Goal: Contribute content: Contribute content

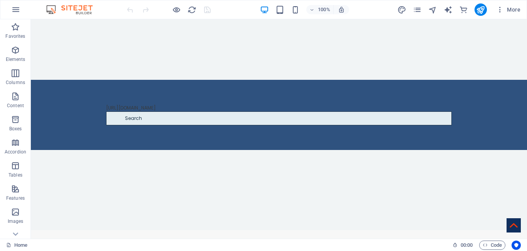
scroll to position [522, 0]
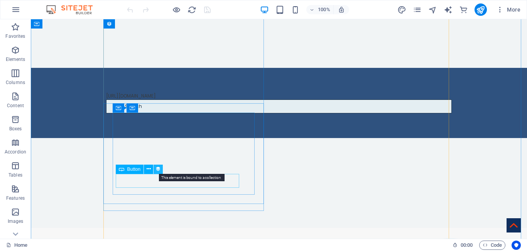
click at [159, 167] on icon at bounding box center [157, 169] width 5 height 8
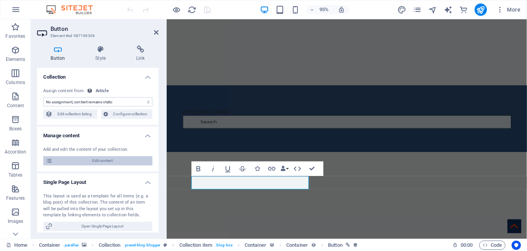
click at [85, 163] on span "Edit content" at bounding box center [102, 160] width 95 height 9
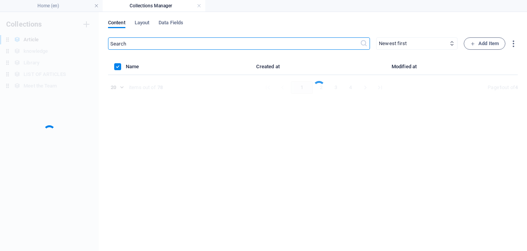
scroll to position [0, 0]
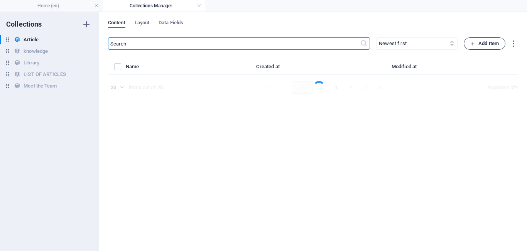
select select "Do you know"
select select "[PERSON_NAME]"
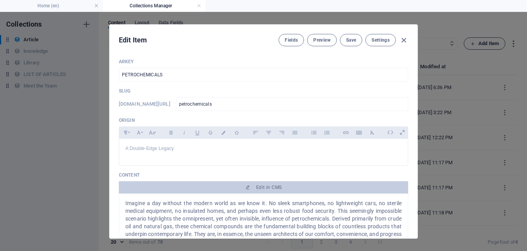
click at [487, 44] on div "Edit Item Fields Preview Save Settings ARKEY PETROCHEMICALS ​ Slug [DOMAIN_NAME…" at bounding box center [263, 131] width 527 height 239
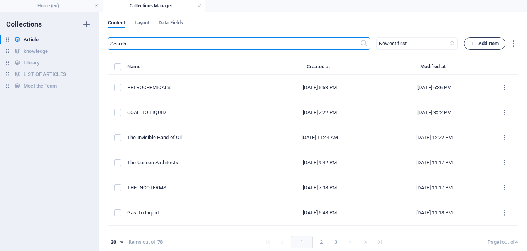
type input "[DATE]"
type input "petrochemicals"
click at [487, 44] on span "Add Item" at bounding box center [484, 43] width 29 height 9
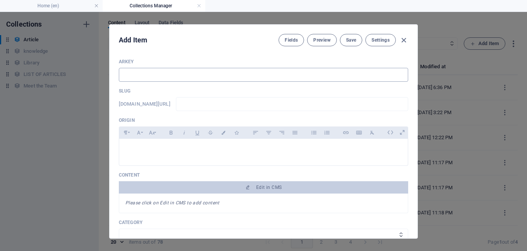
click at [177, 73] on input "text" at bounding box center [263, 75] width 289 height 14
type input "R"
type input "r"
type input "RO"
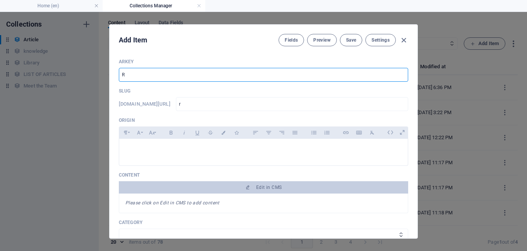
type input "ro"
type input "ROC"
type input "roc"
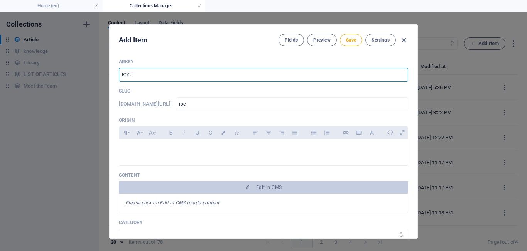
type input "ROCK"
type input "rock"
type input "ROCK D"
type input "rock-d"
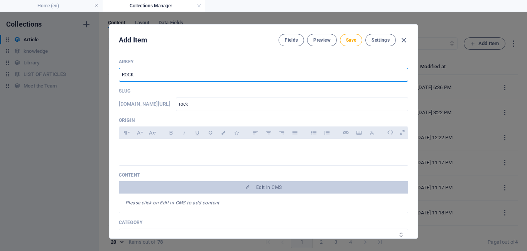
type input "rock-d"
type input "ROCK DU"
type input "rock-du"
type input "ROCK DUM"
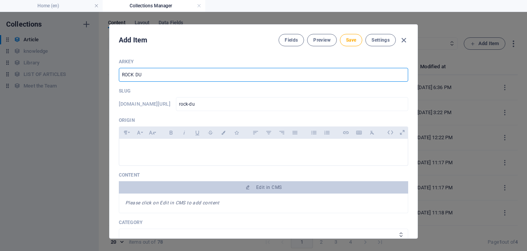
type input "rock-dum"
type input "ROCK [PERSON_NAME]"
type input "rock-[PERSON_NAME]"
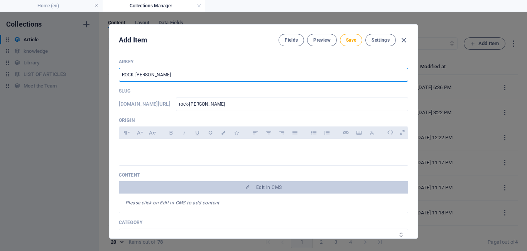
type input "ROCK DUMMY"
type input "rock-dummy"
type input "ROCK DUMMY"
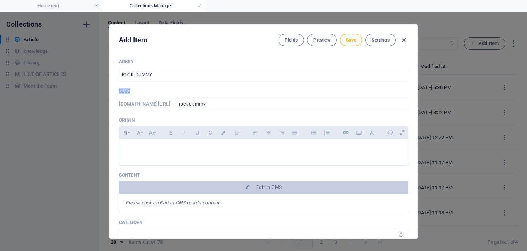
drag, startPoint x: 416, startPoint y: 85, endPoint x: 414, endPoint y: 66, distance: 19.5
click at [414, 66] on div "Add Item Fields Preview Save Settings ARKEY ROCK DUMMY ​ Slug [DOMAIN_NAME][URL…" at bounding box center [263, 131] width 308 height 214
click at [353, 39] on span "Save" at bounding box center [351, 40] width 10 height 6
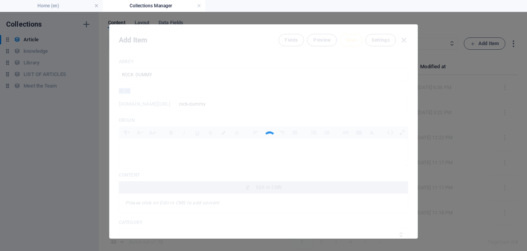
type input "rock-dummy"
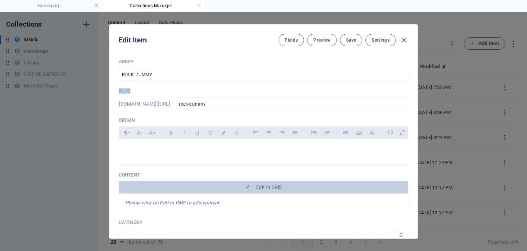
scroll to position [123, 0]
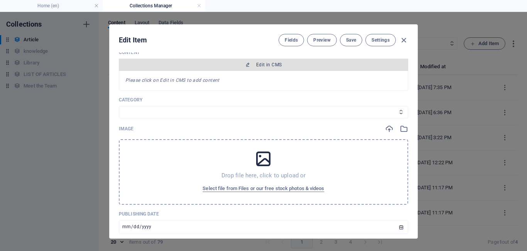
click at [271, 63] on span "Edit in CMS" at bounding box center [268, 65] width 25 height 6
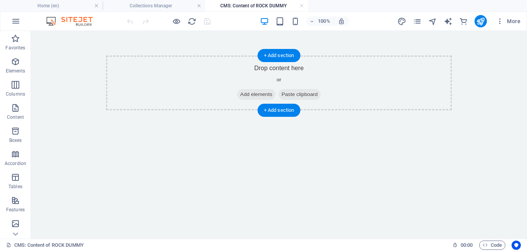
scroll to position [0, 0]
click at [257, 95] on span "Add elements" at bounding box center [256, 94] width 38 height 11
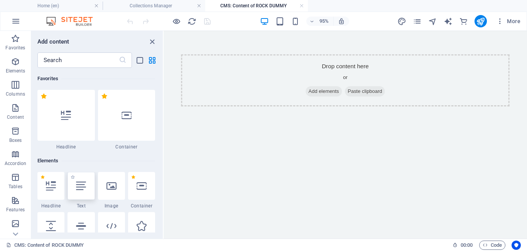
click at [82, 188] on icon at bounding box center [81, 186] width 10 height 10
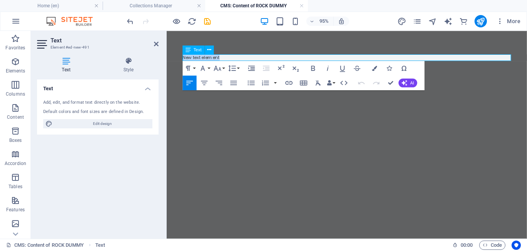
click at [234, 58] on p "New text element" at bounding box center [356, 59] width 345 height 7
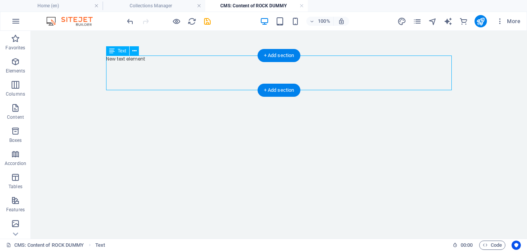
click at [142, 74] on div "New text element" at bounding box center [278, 73] width 345 height 35
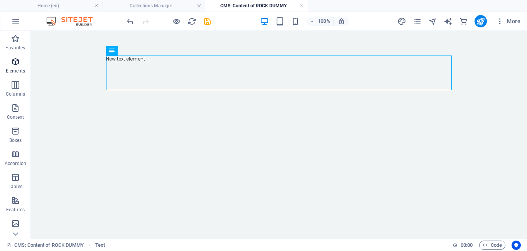
click at [13, 67] on span "Elements" at bounding box center [15, 66] width 31 height 19
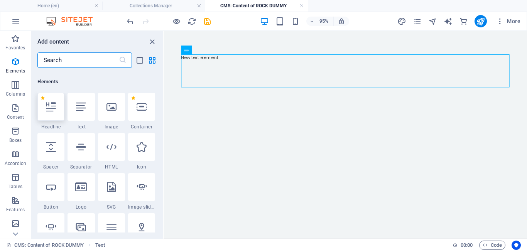
scroll to position [82, 0]
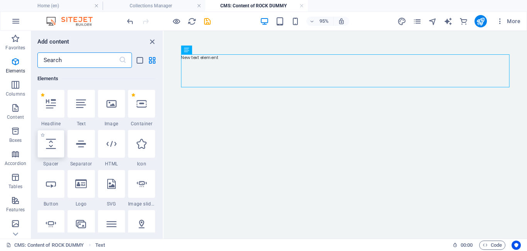
click at [52, 146] on icon at bounding box center [51, 144] width 10 height 10
select select "px"
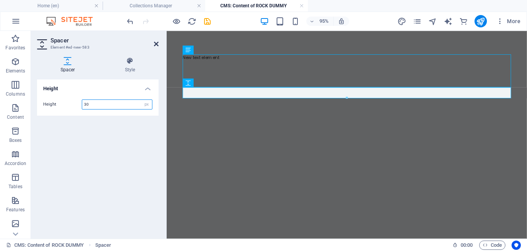
type input "30"
click at [155, 44] on icon at bounding box center [156, 44] width 5 height 6
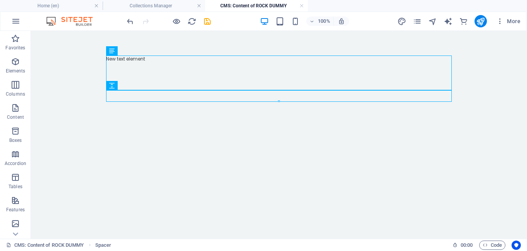
click at [118, 101] on div at bounding box center [278, 101] width 345 height 3
click at [10, 69] on p "Elements" at bounding box center [16, 71] width 20 height 6
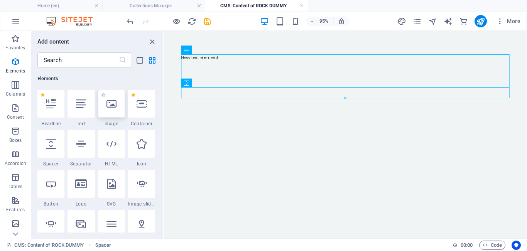
click at [106, 111] on div at bounding box center [111, 104] width 27 height 28
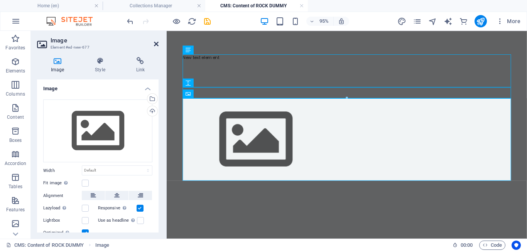
click at [156, 45] on icon at bounding box center [156, 44] width 5 height 6
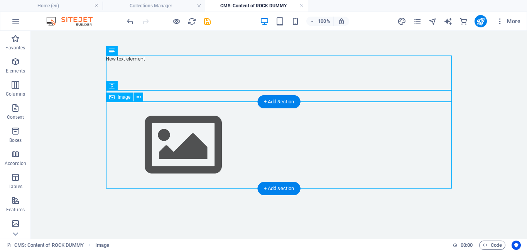
click at [130, 149] on figure at bounding box center [278, 145] width 345 height 87
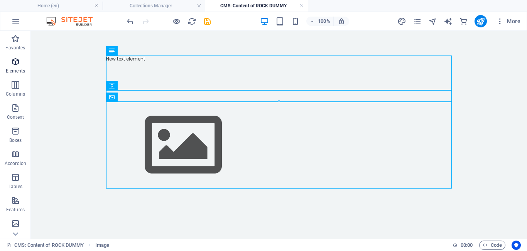
click at [11, 68] on p "Elements" at bounding box center [16, 71] width 20 height 6
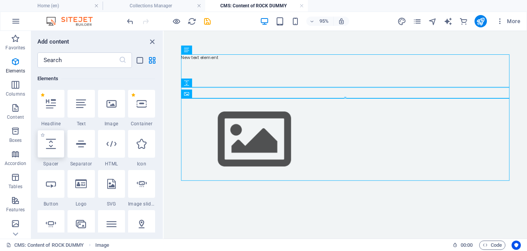
click at [52, 153] on div at bounding box center [50, 144] width 27 height 28
select select "px"
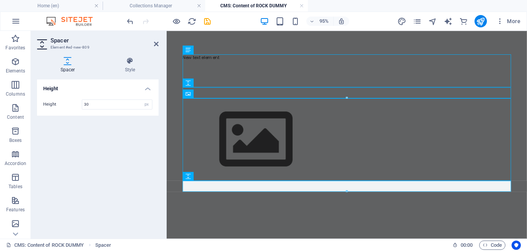
type input "30"
click at [156, 46] on icon at bounding box center [156, 44] width 5 height 6
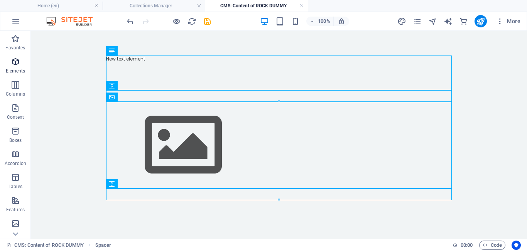
click at [20, 67] on span "Elements" at bounding box center [15, 66] width 31 height 19
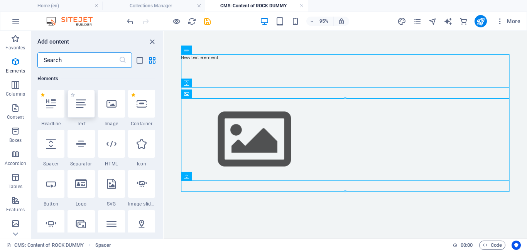
click at [85, 108] on icon at bounding box center [81, 104] width 10 height 10
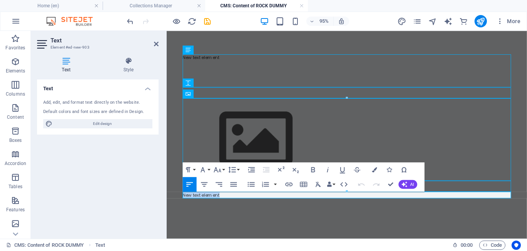
click at [231, 204] on p "New text element" at bounding box center [356, 203] width 345 height 7
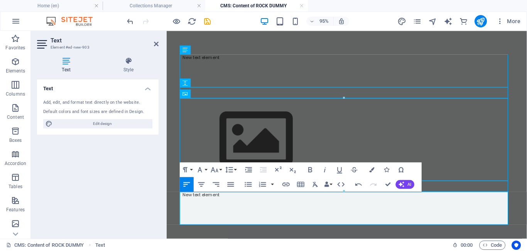
click at [217, 228] on p at bounding box center [356, 231] width 345 height 7
click at [155, 46] on icon at bounding box center [156, 44] width 5 height 6
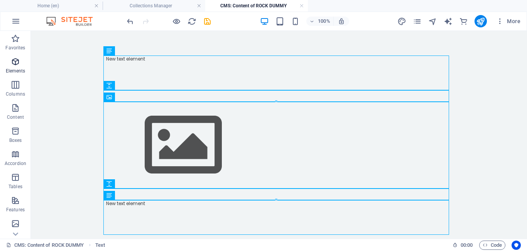
click at [17, 67] on span "Elements" at bounding box center [15, 66] width 31 height 19
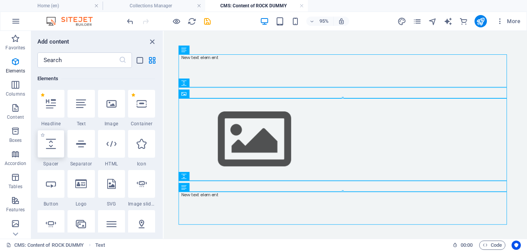
click at [49, 149] on div at bounding box center [50, 144] width 27 height 28
select select "px"
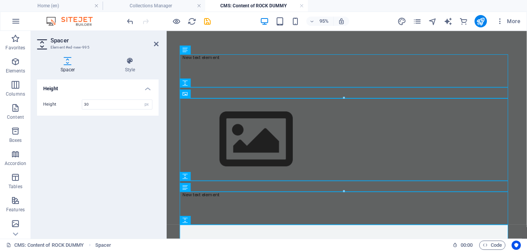
type input "30"
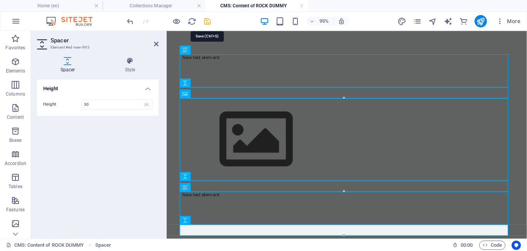
click at [208, 21] on icon "save" at bounding box center [207, 21] width 9 height 9
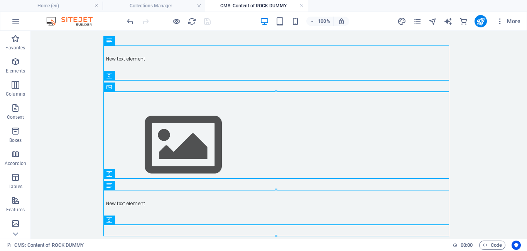
scroll to position [32, 0]
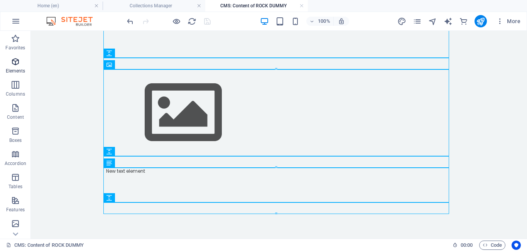
click at [14, 67] on span "Elements" at bounding box center [15, 66] width 31 height 19
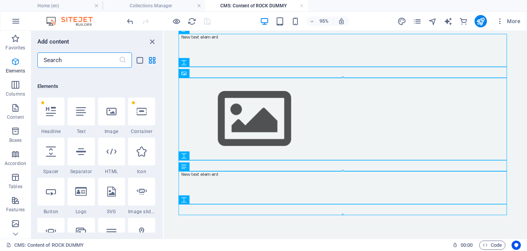
scroll to position [82, 0]
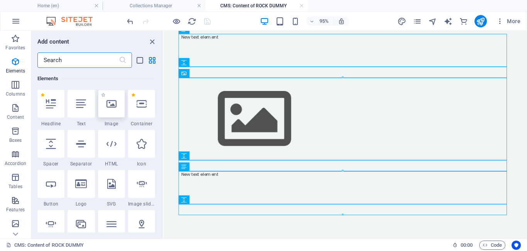
click at [111, 105] on icon at bounding box center [111, 104] width 10 height 10
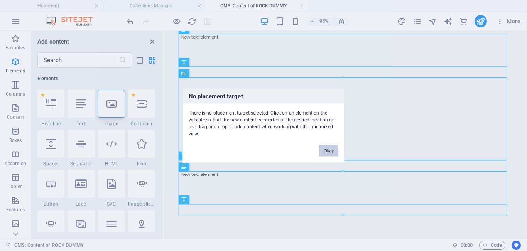
click at [327, 150] on button "Okay" at bounding box center [328, 151] width 19 height 12
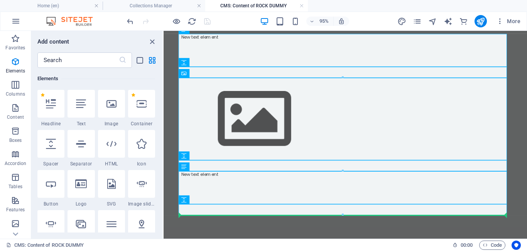
click at [205, 221] on div at bounding box center [354, 219] width 345 height 12
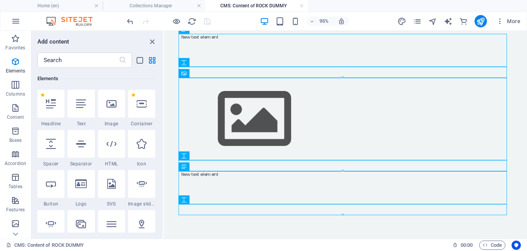
click at [198, 218] on div at bounding box center [354, 219] width 345 height 12
click at [112, 101] on icon at bounding box center [111, 104] width 10 height 10
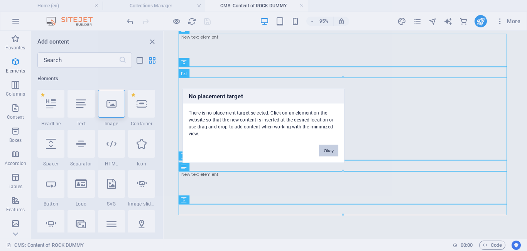
drag, startPoint x: 328, startPoint y: 152, endPoint x: 382, endPoint y: 121, distance: 62.4
click at [328, 152] on button "Okay" at bounding box center [328, 151] width 19 height 12
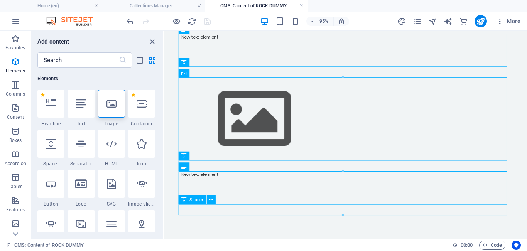
click at [203, 218] on div at bounding box center [354, 219] width 345 height 12
drag, startPoint x: 194, startPoint y: 219, endPoint x: 275, endPoint y: 132, distance: 119.0
click at [163, 105] on html "New text element New text element" at bounding box center [354, 129] width 383 height 240
click at [111, 101] on icon at bounding box center [111, 104] width 10 height 10
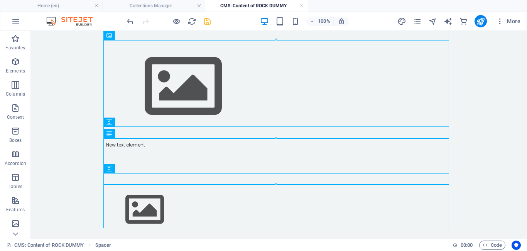
scroll to position [62, 0]
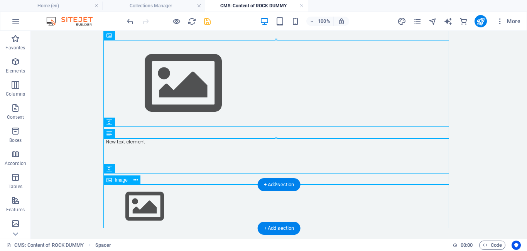
click at [231, 204] on figure at bounding box center [278, 207] width 345 height 44
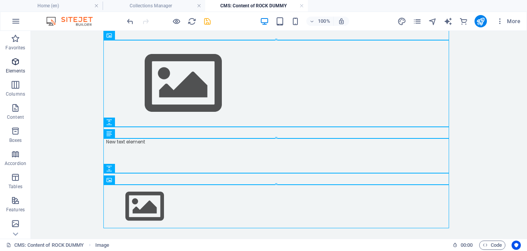
click at [17, 68] on p "Elements" at bounding box center [16, 71] width 20 height 6
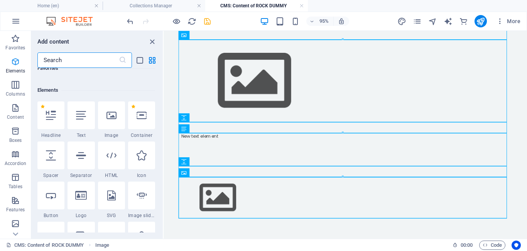
scroll to position [82, 0]
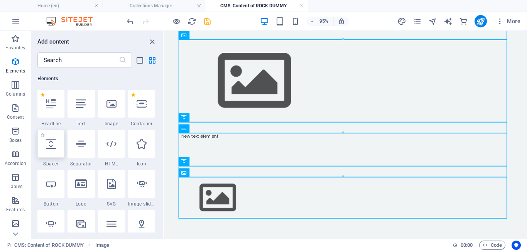
click at [51, 150] on div at bounding box center [50, 144] width 27 height 28
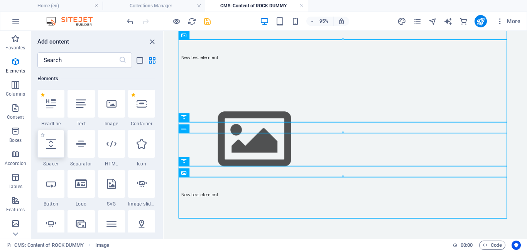
select select "px"
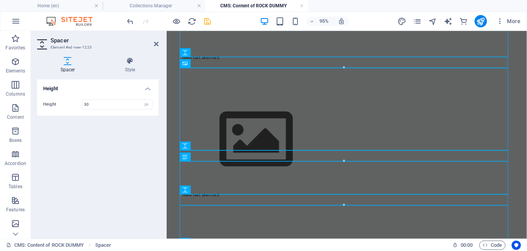
scroll to position [77, 0]
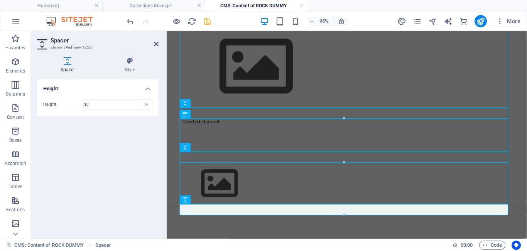
click at [217, 214] on div at bounding box center [343, 215] width 327 height 3
type input "30"
click at [216, 217] on div at bounding box center [356, 219] width 345 height 12
click at [17, 69] on p "Elements" at bounding box center [16, 71] width 20 height 6
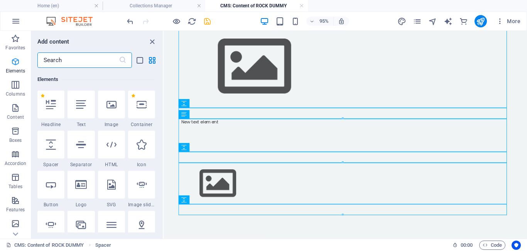
scroll to position [82, 0]
click at [83, 106] on icon at bounding box center [81, 104] width 10 height 10
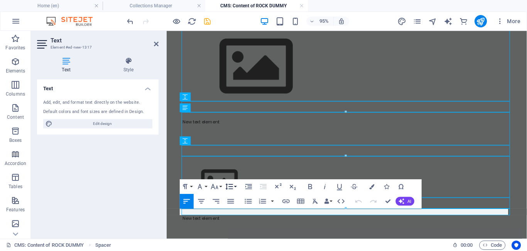
scroll to position [84, 0]
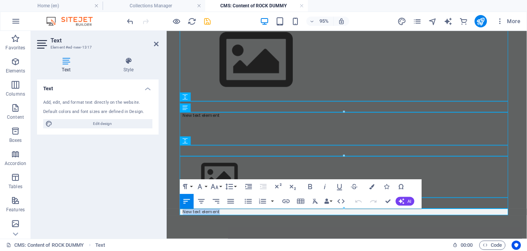
click at [227, 220] on p "New text element" at bounding box center [356, 221] width 345 height 7
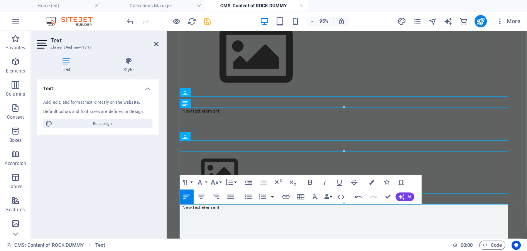
scroll to position [125, 0]
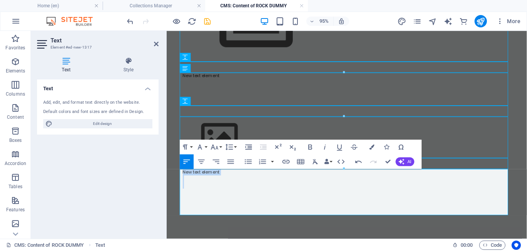
drag, startPoint x: 224, startPoint y: 194, endPoint x: 156, endPoint y: 45, distance: 163.4
click at [167, 45] on html "New text element New text element New text element" at bounding box center [356, 78] width 379 height 344
click at [157, 45] on icon at bounding box center [156, 44] width 5 height 6
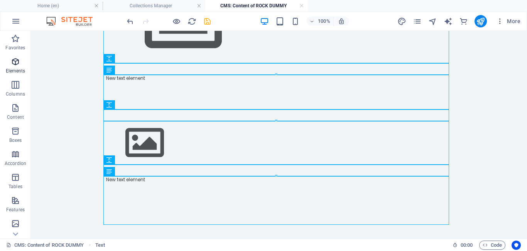
click at [14, 70] on p "Elements" at bounding box center [16, 71] width 20 height 6
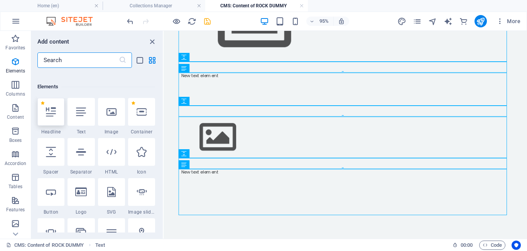
scroll to position [82, 0]
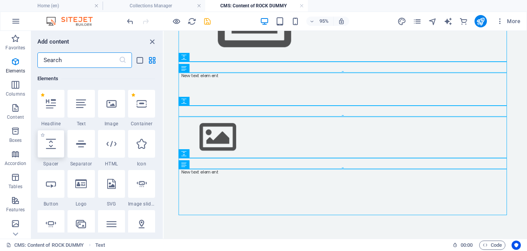
click at [53, 146] on icon at bounding box center [51, 144] width 10 height 10
select select "px"
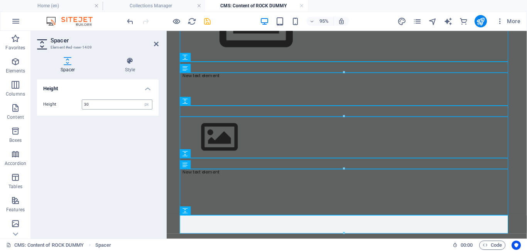
type input "30"
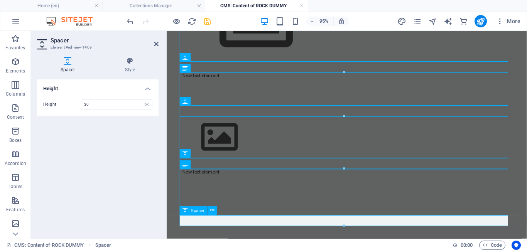
click at [219, 230] on div at bounding box center [356, 231] width 345 height 12
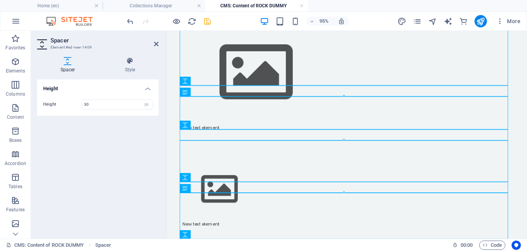
scroll to position [0, 0]
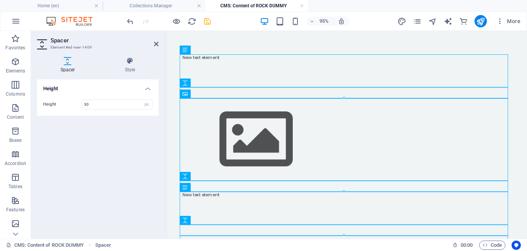
drag, startPoint x: 219, startPoint y: 230, endPoint x: 154, endPoint y: 44, distance: 197.0
click at [167, 44] on html "New text element New text element New text element" at bounding box center [356, 209] width 379 height 356
click at [155, 44] on icon at bounding box center [156, 44] width 5 height 6
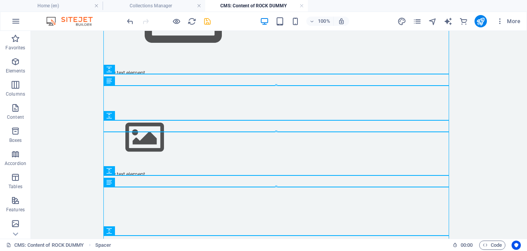
scroll to position [148, 0]
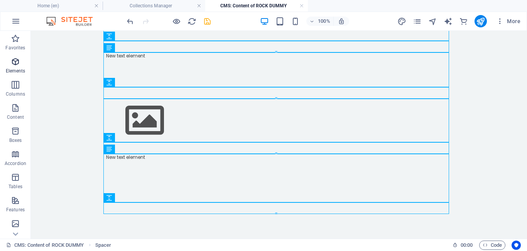
click at [15, 63] on icon "button" at bounding box center [15, 61] width 9 height 9
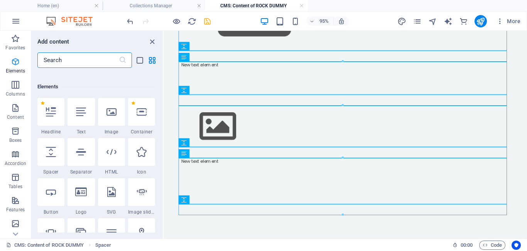
scroll to position [82, 0]
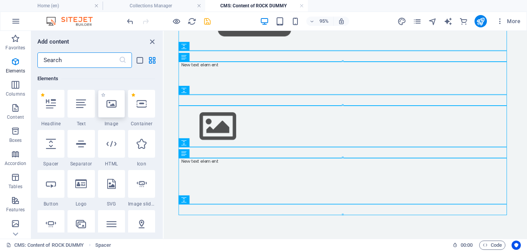
click at [114, 107] on icon at bounding box center [111, 104] width 10 height 10
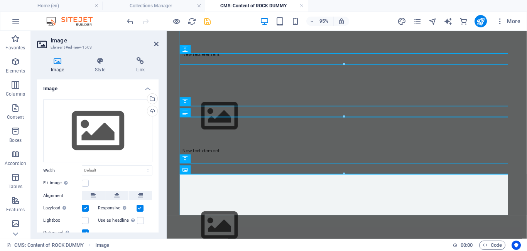
scroll to position [180, 0]
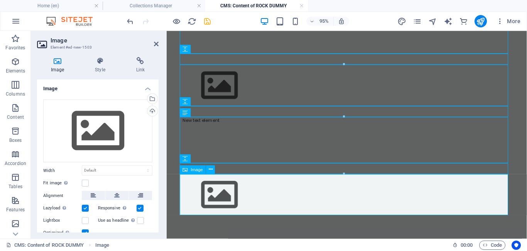
click at [270, 204] on figure at bounding box center [356, 204] width 345 height 44
click at [156, 46] on icon at bounding box center [156, 44] width 5 height 6
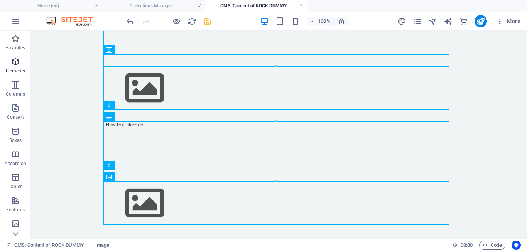
click at [19, 62] on icon "button" at bounding box center [15, 61] width 9 height 9
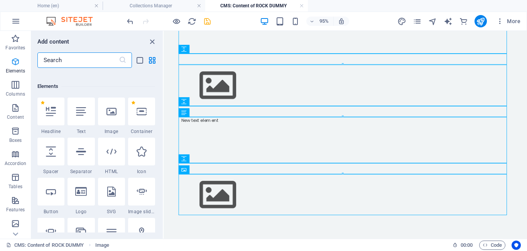
scroll to position [82, 0]
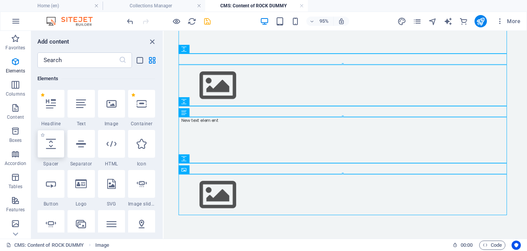
click at [50, 146] on icon at bounding box center [51, 144] width 10 height 10
select select "px"
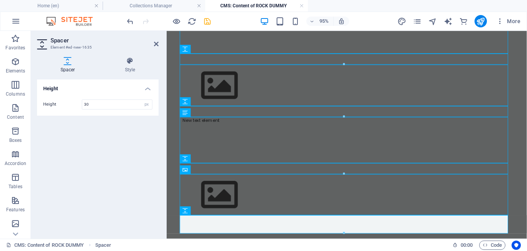
type input "30"
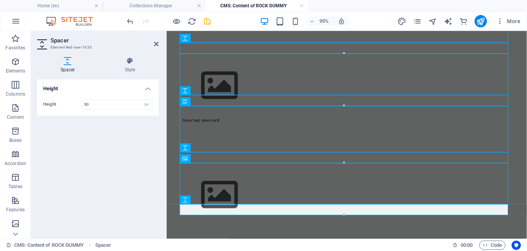
scroll to position [192, 0]
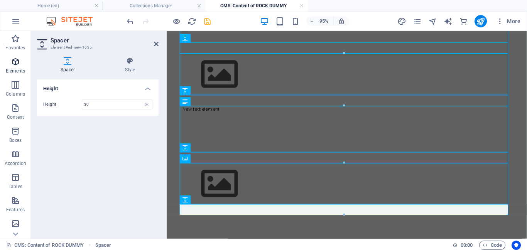
click at [13, 61] on icon "button" at bounding box center [15, 61] width 9 height 9
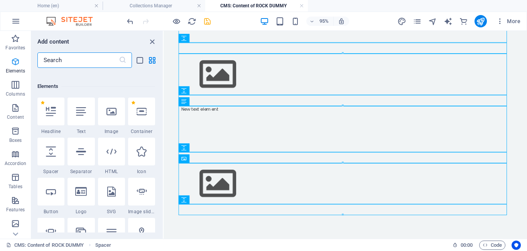
scroll to position [82, 0]
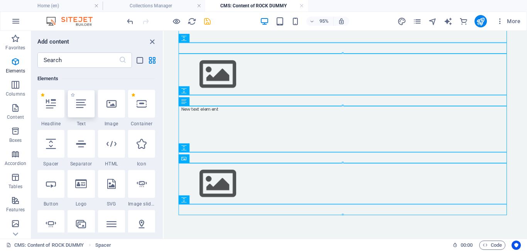
click at [81, 103] on icon at bounding box center [81, 104] width 10 height 10
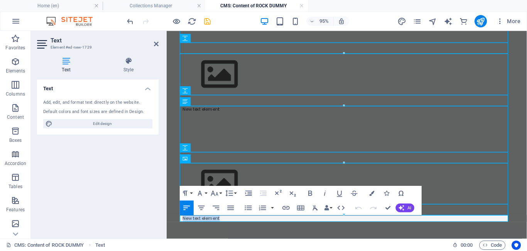
click at [224, 229] on p "New text element" at bounding box center [356, 228] width 345 height 7
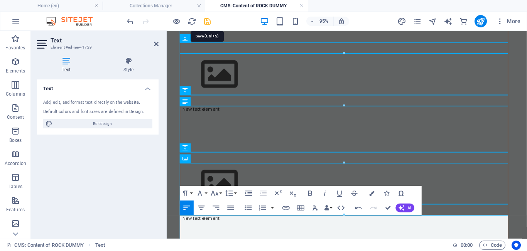
click at [210, 22] on icon "save" at bounding box center [207, 21] width 9 height 9
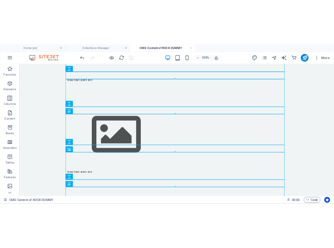
scroll to position [0, 0]
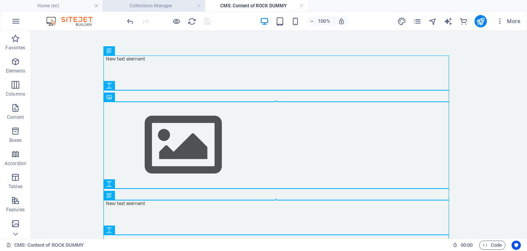
click at [157, 5] on h4 "Collections Manager" at bounding box center [154, 6] width 103 height 8
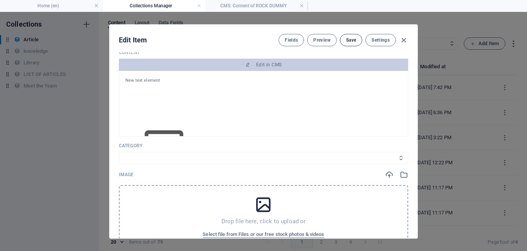
click at [350, 42] on span "Save" at bounding box center [351, 40] width 10 height 6
click at [401, 42] on icon "button" at bounding box center [403, 40] width 9 height 9
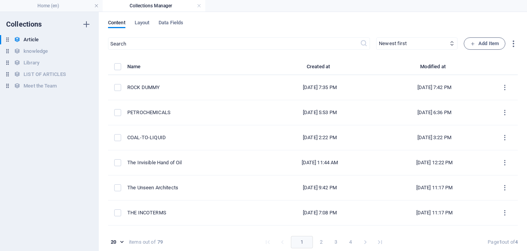
type input "rock-dummy"
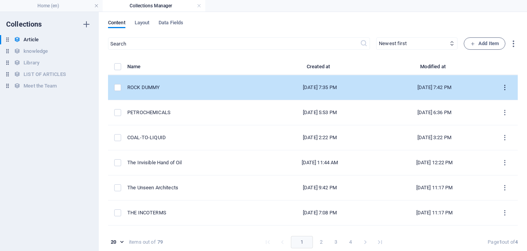
click at [502, 88] on icon "items list" at bounding box center [504, 87] width 7 height 7
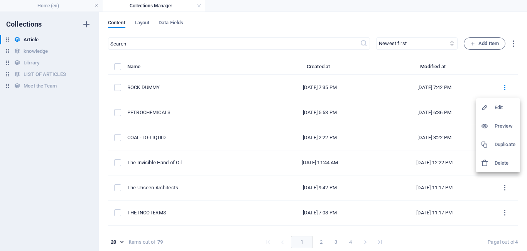
click at [504, 140] on h6 "Duplicate" at bounding box center [504, 144] width 21 height 9
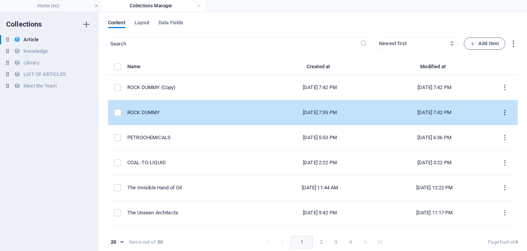
click at [501, 115] on icon "items list" at bounding box center [504, 112] width 7 height 7
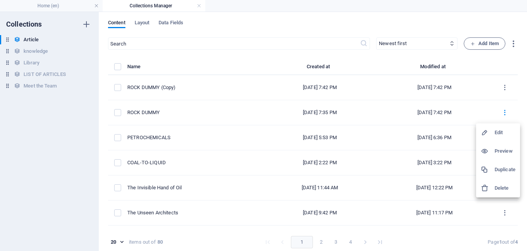
click at [499, 134] on h6 "Edit" at bounding box center [504, 132] width 21 height 9
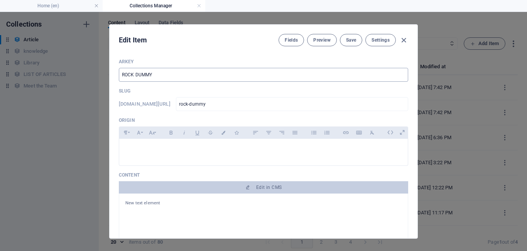
click at [156, 80] on input "ROCK DUMMY" at bounding box center [263, 75] width 289 height 14
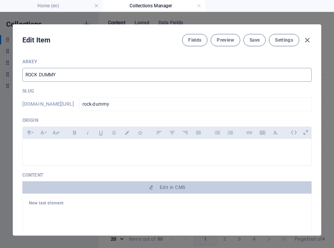
click at [79, 80] on input "ROCK DUMMY" at bounding box center [166, 75] width 289 height 14
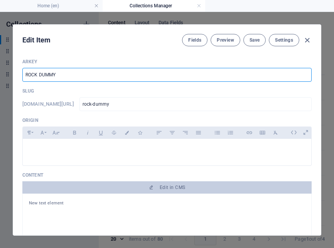
drag, startPoint x: 79, startPoint y: 80, endPoint x: -4, endPoint y: 72, distance: 83.6
click at [0, 72] on html "[DOMAIN_NAME] Home (en) Collections Manager Favorites Elements Columns Content …" at bounding box center [167, 124] width 334 height 248
type input "H"
type input "h"
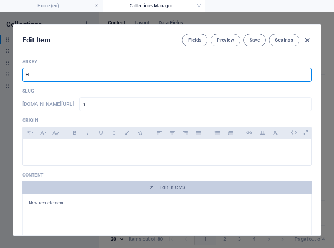
type input "HO"
type input "ho"
type input "HOW"
type input "how"
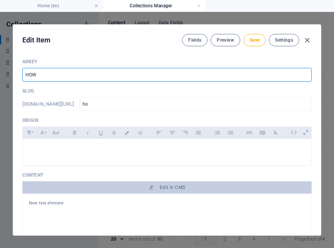
type input "how"
type input "HOW I"
type input "how-i"
type input "HOW IN"
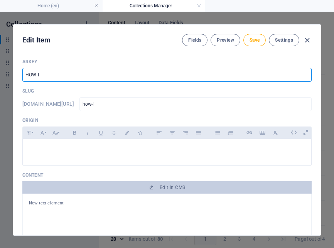
type input "how-in"
type input "HOW INT"
type input "how-int"
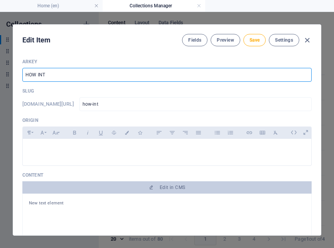
type input "HOW IN"
type input "how-in"
type input "HOW INC"
type input "how-inc"
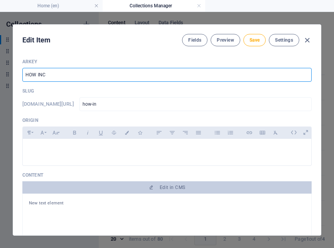
type input "how-inc"
type input "HOW INCO"
type input "how-inco"
type input "HOW INCOT"
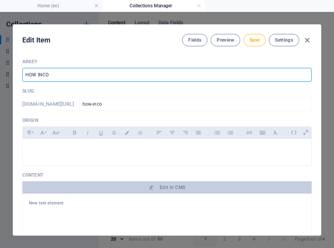
type input "how-incot"
type input "HOW INCOTE"
type input "how-incote"
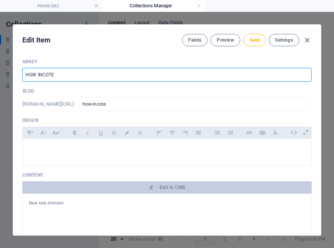
type input "HOW INCOTER"
type input "how-incoter"
type input "HOW INCOTERM"
type input "how-incoterm"
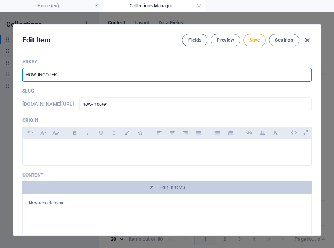
type input "how-incoterm"
type input "HOW INCOTERMS"
type input "how-incoterms"
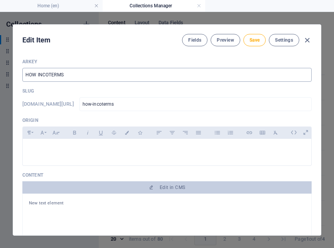
click at [69, 76] on input "HOW INCOTERMS" at bounding box center [166, 75] width 289 height 14
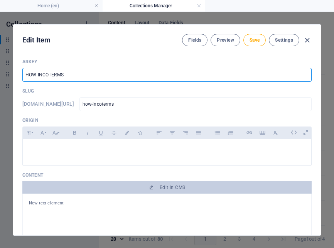
type input "HOW INCOTERMS S"
type input "how-incoterms-s"
type input "HOW INCOTERMS Sh"
type input "how-incoterms-sh"
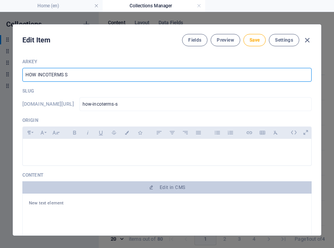
type input "how-incoterms-sh"
type input "HOW INCOTERMS Sha"
type input "how-incoterms-sha"
type input "HOW INCOTERMS Shap"
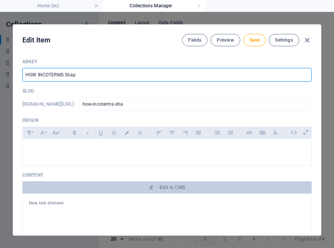
type input "how-incoterms-shap"
type input "HOW INCOTERMS Shape"
type input "how-incoterms-shape"
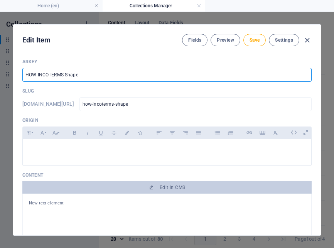
type input "HOW INCOTERMS Shape I"
type input "how-incoterms-shape-i"
type input "HOW INCOTERMS Shape In"
type input "how-incoterms-shape-in"
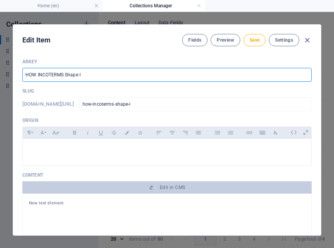
type input "how-incoterms-shape-in"
type input "HOW INCOTERMS Shape Int"
type input "how-incoterms-shape-int"
type input "HOW INCOTERMS Shape Inte"
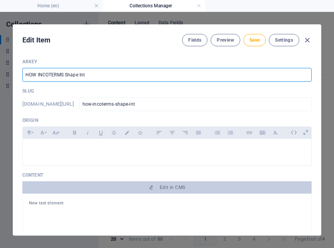
type input "how-incoterms-shape-inte"
type input "HOW INCOTERMS Shape Inter"
type input "how-incoterms-shape-inter"
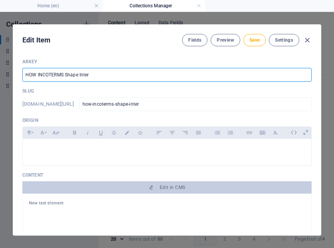
type input "HOW INCOTERMS Shape Intern"
type input "how-incoterms-shape-intern"
type input "HOW INCOTERMS Shape Interna"
type input "how-incoterms-shape-interna"
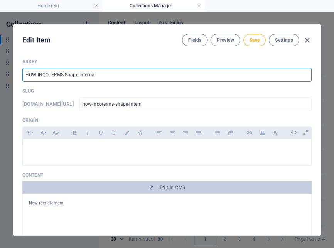
type input "how-incoterms-shape-interna"
type input "HOW INCOTERMS Shape Internatt"
type input "how-incoterms-shape-internatt"
type input "HOW INCOTERMS Shape Internatti"
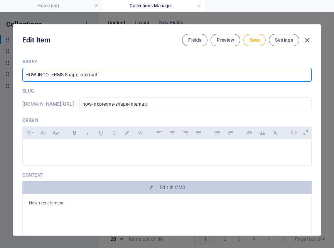
type input "how-incoterms-shape-internatti"
type input "HOW INCOTERMS Shape Internattio"
type input "how-incoterms-shape-internattio"
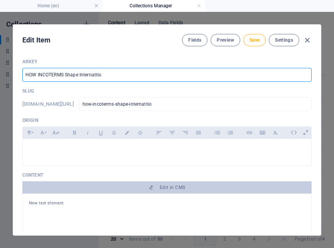
type input "HOW INCOTERMS Shape Internattion"
type input "how-incoterms-shape-internattion"
type input "HOW INCOTERMS Shape Internattiona"
type input "how-incoterms-shape-internattiona"
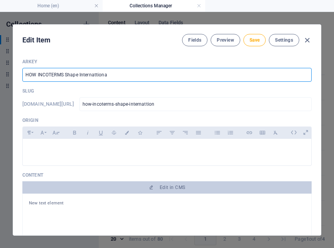
type input "how-incoterms-shape-internattiona"
type input "HOW INCOTERMS Shape Internattion"
type input "how-incoterms-shape-internattion"
type input "HOW INCOTERMS Shape Internattio"
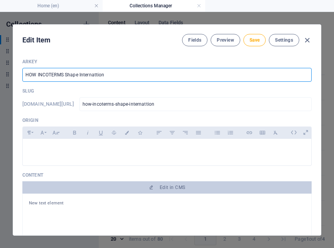
type input "how-incoterms-shape-internattio"
type input "HOW INCOTERMS Shape Internatti"
type input "how-incoterms-shape-internatti"
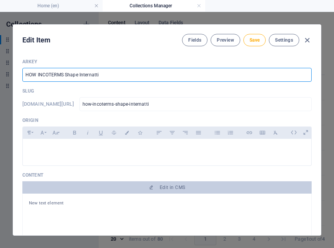
type input "HOW INCOTERMS Shape Internatt"
type input "how-incoterms-shape-internatt"
type input "HOW INCOTERMS Shape Internat"
type input "how-incoterms-shape-internat"
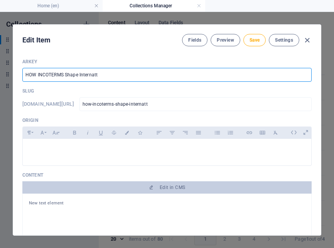
type input "how-incoterms-shape-internat"
type input "HOW INCOTERMS Shape Internati"
type input "how-incoterms-shape-internati"
type input "HOW INCOTERMS Shape Internatio"
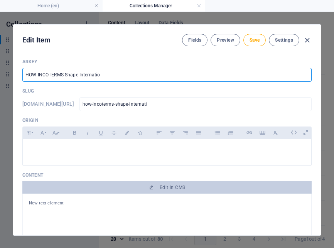
type input "how-incoterms-shape-internatio"
type input "HOW INCOTERMS Shape Internation"
type input "how-incoterms-shape-internation"
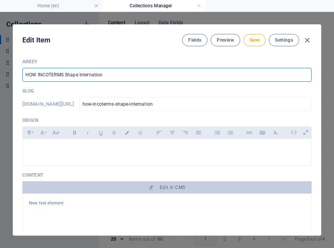
type input "HOW INCOTERMS Shape Internationa"
type input "how-incoterms-shape-internationa"
type input "HOW INCOTERMS Shape International"
type input "how-incoterms-shape-international"
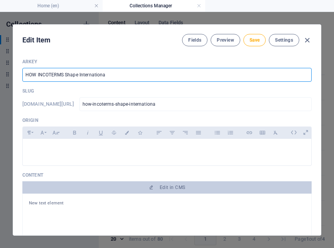
type input "how-incoterms-shape-international"
type input "HOW INCOTERMS Shape International T"
type input "how-incoterms-shape-international-t"
type input "HOW INCOTERMS Shape International Tr"
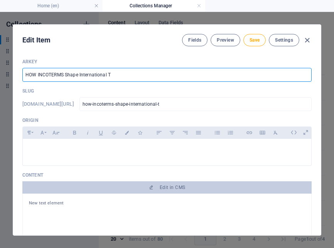
type input "how-incoterms-shape-international-tr"
type input "HOW INCOTERMS Shape International Tra"
type input "how-incoterms-shape-international-tra"
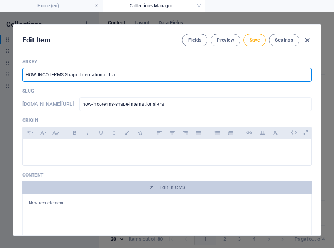
type input "HOW INCOTERMS Shape International Trad"
type input "how-incoterms-shape-international-trad"
type input "HOW INCOTERMS Shape International Trade"
type input "how-incoterms-shape-international-trade"
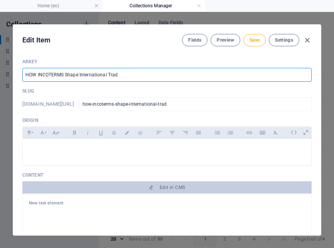
type input "how-incoterms-shape-international-trade"
drag, startPoint x: 37, startPoint y: 72, endPoint x: 29, endPoint y: 72, distance: 7.7
click at [29, 72] on input "HOW INCOTERMS Shape International Trade" at bounding box center [166, 75] width 289 height 14
type input "HoINCOTERMS Shape International Trade"
type input "hoincoterms-shape-international-trade"
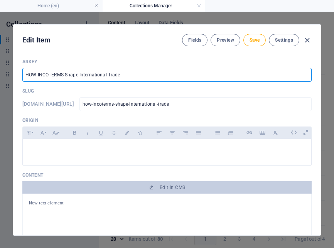
type input "hoincoterms-shape-international-trade"
type input "HowINCOTERMS Shape International Trade"
type input "howincoterms-shape-international-trade"
type input "HowINCOTERMS Shape International Trade"
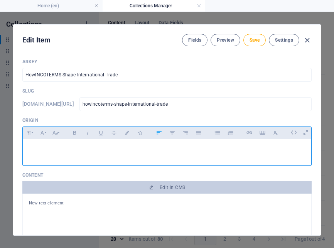
click at [55, 152] on p at bounding box center [167, 148] width 276 height 7
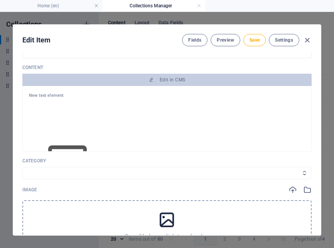
scroll to position [103, 0]
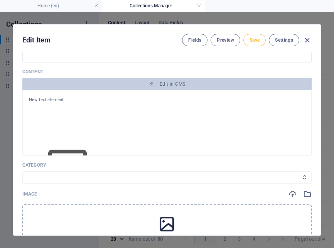
click at [254, 43] on span "Save" at bounding box center [254, 40] width 10 height 6
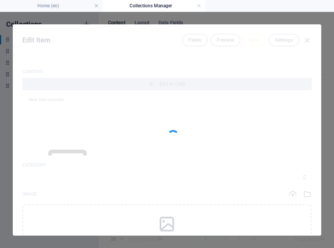
type input "howincoterms-shape-international-trade"
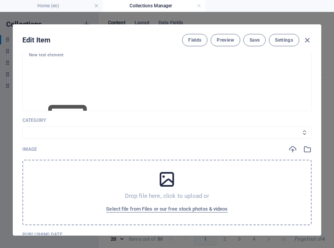
scroll to position [160, 0]
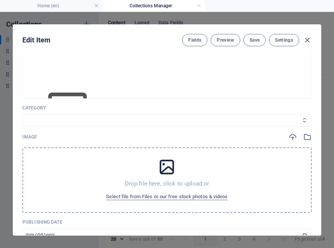
click at [39, 126] on select "Legal Business Environment Do you know Finance Cryptocurrency" at bounding box center [166, 120] width 289 height 12
select select "Business"
click at [22, 126] on select "Legal Business Environment Do you know Finance Cryptocurrency" at bounding box center [166, 120] width 289 height 12
click at [64, 187] on div "Drop file here, click to upload or Select file from Files or our free stock pho…" at bounding box center [166, 180] width 289 height 66
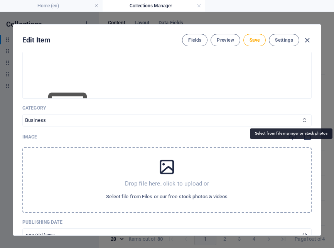
click at [303, 141] on icon "button" at bounding box center [307, 137] width 8 height 8
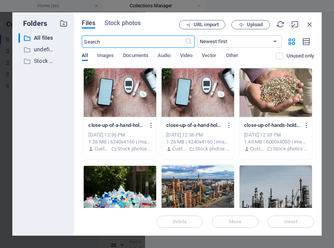
scroll to position [200, 0]
click at [128, 21] on span "Stock photos" at bounding box center [122, 23] width 36 height 9
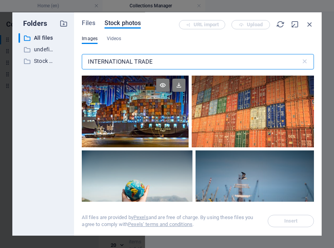
type input "INTERNATIONAL TRADE"
click at [138, 123] on div at bounding box center [135, 112] width 107 height 72
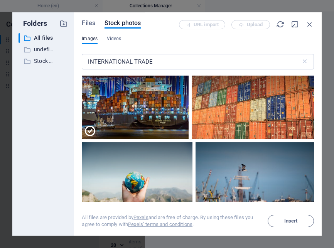
scroll to position [0, 0]
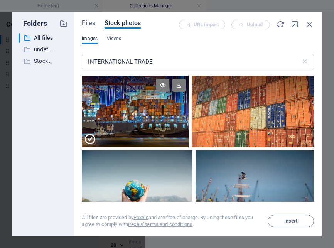
click at [116, 112] on div at bounding box center [135, 129] width 107 height 36
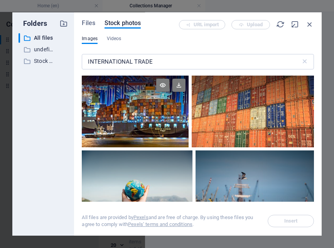
click at [116, 112] on div at bounding box center [135, 112] width 107 height 72
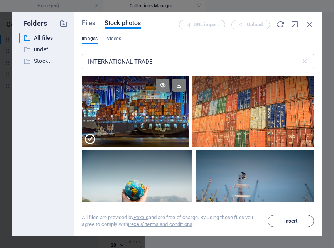
click at [291, 219] on span "Insert" at bounding box center [290, 221] width 13 height 5
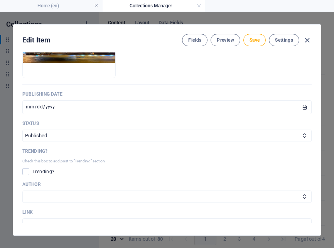
scroll to position [330, 0]
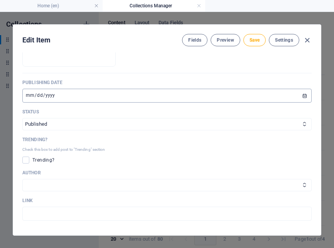
click at [37, 103] on input "[DATE]" at bounding box center [166, 96] width 289 height 14
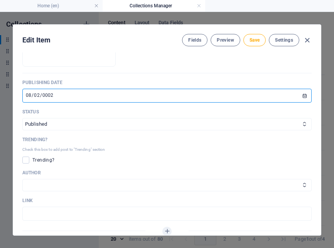
type input "0021-08-02"
click at [24, 103] on input "[DATE]" at bounding box center [166, 96] width 289 height 14
click at [29, 103] on input "[DATE]" at bounding box center [166, 96] width 289 height 14
type input "[DATE]"
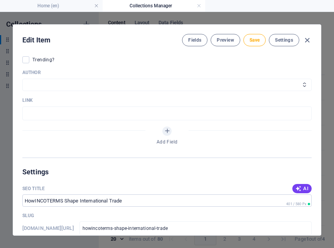
scroll to position [437, 0]
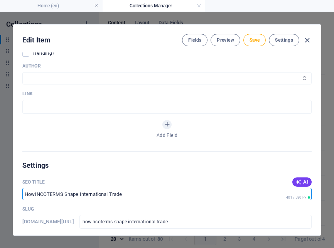
click at [35, 200] on input "SEO Title" at bounding box center [166, 194] width 289 height 12
click at [34, 200] on input "SEO Title" at bounding box center [166, 194] width 289 height 12
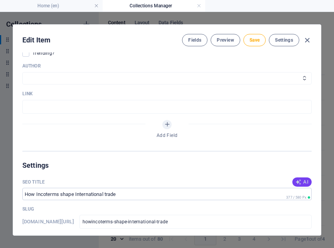
click at [298, 185] on icon "button" at bounding box center [298, 182] width 6 height 6
drag, startPoint x: 320, startPoint y: 142, endPoint x: 319, endPoint y: 146, distance: 4.7
click at [319, 146] on div "Edit Item Fields Preview Save Settings ARKEY HowINCOTERMS Shape International T…" at bounding box center [167, 129] width 308 height 211
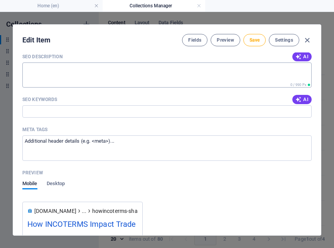
click at [75, 88] on textarea "SEO Description" at bounding box center [166, 74] width 289 height 25
click at [297, 60] on icon "button" at bounding box center [298, 57] width 6 height 6
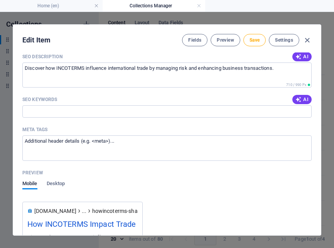
drag, startPoint x: 322, startPoint y: 75, endPoint x: 320, endPoint y: 96, distance: 21.3
click at [320, 96] on div "Edit Item Fields Preview Save Settings ARKEY HowINCOTERMS Shape International T…" at bounding box center [167, 130] width 334 height 236
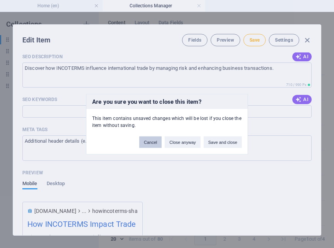
click at [151, 144] on button "Cancel" at bounding box center [150, 142] width 22 height 12
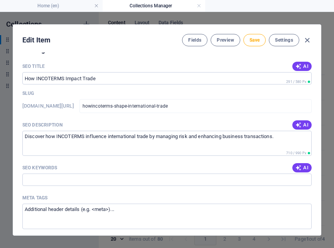
scroll to position [541, 0]
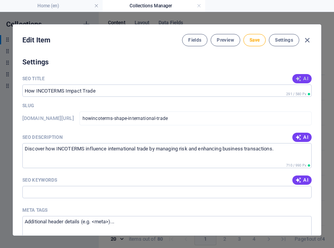
click at [295, 82] on icon "button" at bounding box center [298, 79] width 6 height 6
click at [82, 97] on input "How INCOTERMS Impact Trade" at bounding box center [166, 90] width 289 height 12
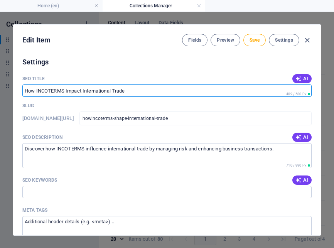
drag, startPoint x: 83, startPoint y: 103, endPoint x: 65, endPoint y: 99, distance: 17.6
click at [65, 97] on input "How INCOTERMS Impact International Trade" at bounding box center [166, 90] width 289 height 12
click at [300, 82] on span "AI" at bounding box center [301, 79] width 13 height 6
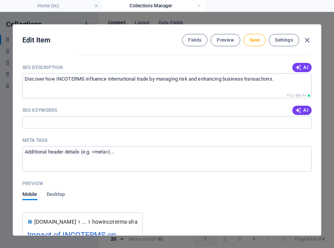
scroll to position [612, 0]
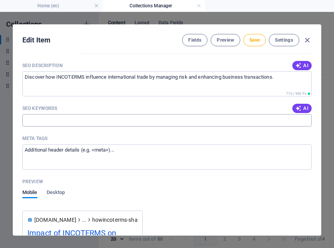
click at [46, 126] on input "SEO Keywords" at bounding box center [166, 120] width 289 height 12
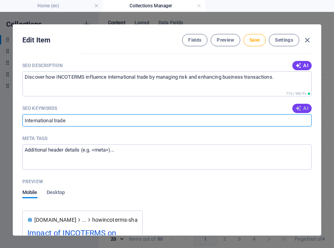
click at [295, 111] on icon "button" at bounding box center [298, 108] width 6 height 6
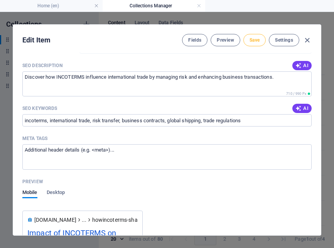
click at [254, 40] on span "Save" at bounding box center [254, 40] width 10 height 6
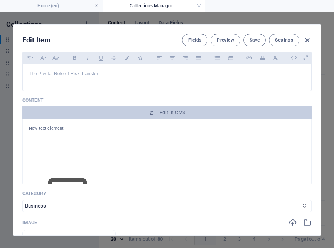
scroll to position [62, 0]
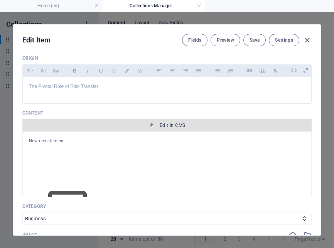
click at [175, 128] on span "Edit in CMS" at bounding box center [172, 125] width 25 height 6
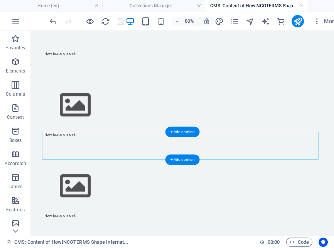
scroll to position [0, 0]
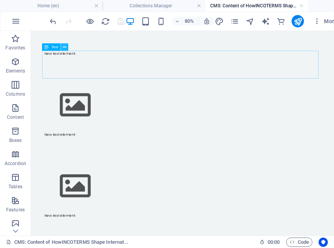
click at [64, 50] on icon at bounding box center [64, 47] width 3 height 7
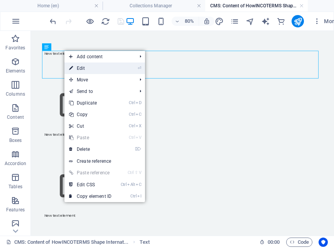
click at [88, 71] on link "⏎ Edit" at bounding box center [90, 68] width 52 height 12
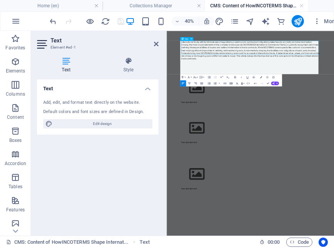
scroll to position [4462, 0]
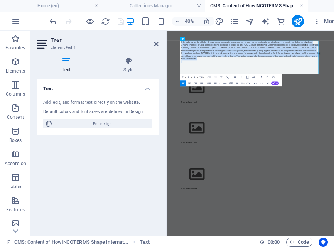
drag, startPoint x: 241, startPoint y: 107, endPoint x: 182, endPoint y: 37, distance: 90.8
click at [201, 84] on icon "button" at bounding box center [202, 83] width 4 height 4
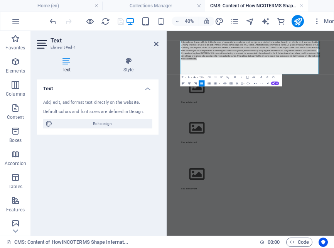
click at [197, 77] on button "Font Size" at bounding box center [195, 77] width 6 height 6
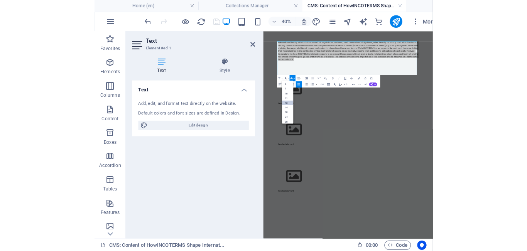
scroll to position [55, 0]
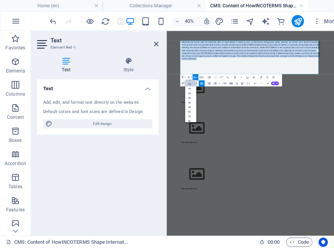
click at [189, 83] on link "14" at bounding box center [190, 84] width 11 height 5
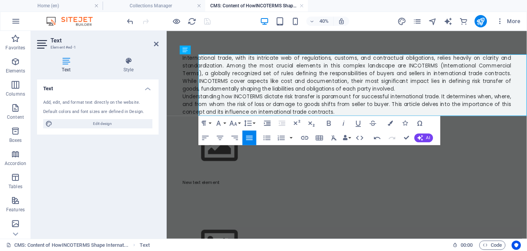
scroll to position [4454, 0]
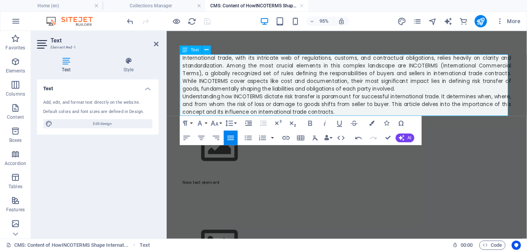
click at [401, 91] on p "International trade, with its intricate web of regulations, customs, and contra…" at bounding box center [356, 76] width 345 height 40
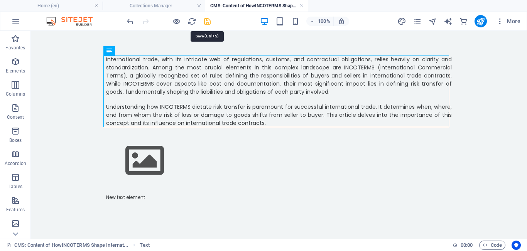
click at [209, 21] on icon "save" at bounding box center [207, 21] width 9 height 9
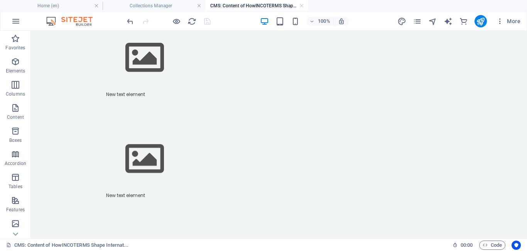
scroll to position [120, 0]
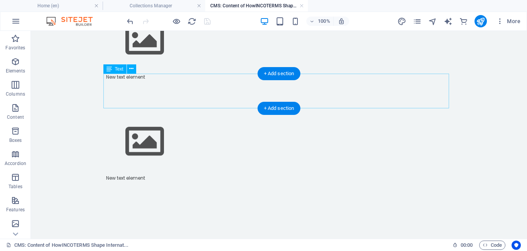
click at [212, 101] on div "New text element" at bounding box center [278, 91] width 345 height 35
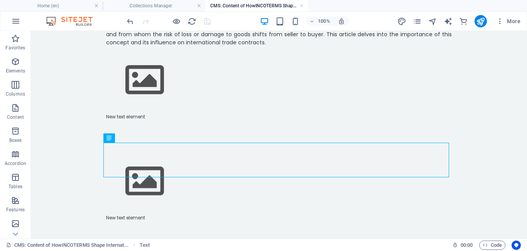
scroll to position [85, 0]
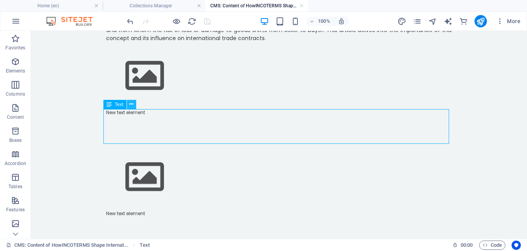
click at [129, 105] on icon at bounding box center [131, 104] width 4 height 8
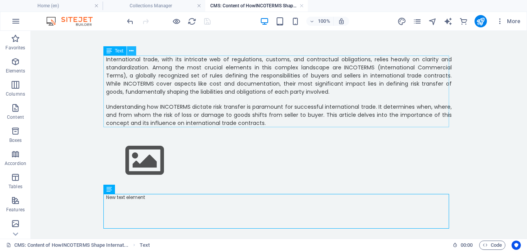
click at [131, 53] on icon at bounding box center [131, 51] width 4 height 8
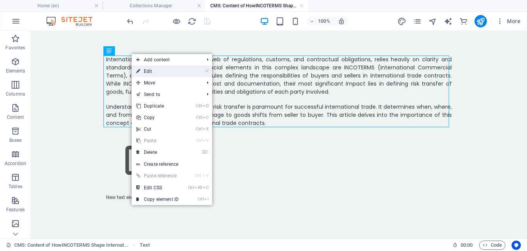
click at [153, 73] on link "⏎ Edit" at bounding box center [157, 72] width 52 height 12
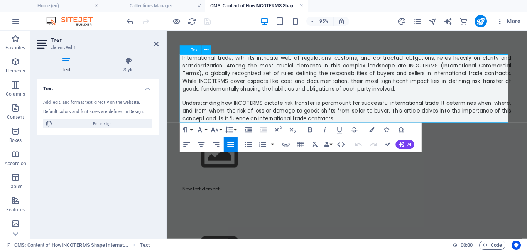
click at [340, 124] on p "Understanding how INCOTERMS dictate risk transfer is paramount for successful i…" at bounding box center [356, 115] width 345 height 24
click at [342, 125] on p "Understanding how INCOTERMS dictate risk transfer is paramount for successful i…" at bounding box center [356, 115] width 345 height 24
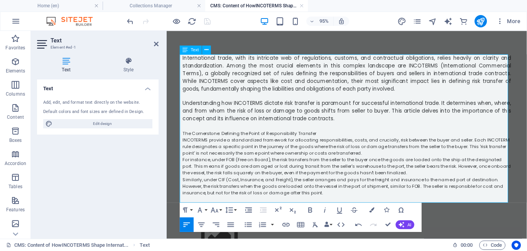
scroll to position [6349, 0]
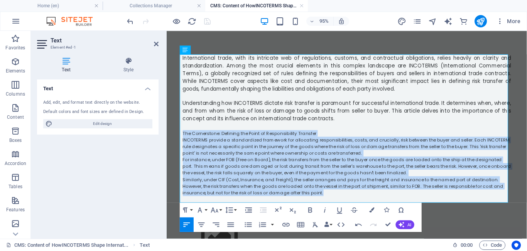
drag, startPoint x: 329, startPoint y: 202, endPoint x: 179, endPoint y: 137, distance: 163.7
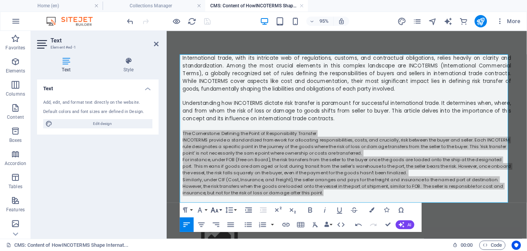
click at [221, 211] on button "Font Size" at bounding box center [216, 210] width 14 height 15
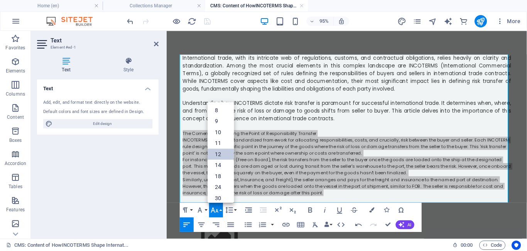
scroll to position [55, 0]
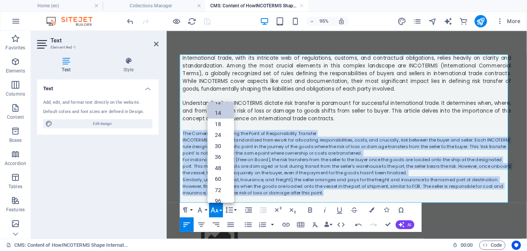
click at [219, 115] on link "14" at bounding box center [220, 113] width 26 height 11
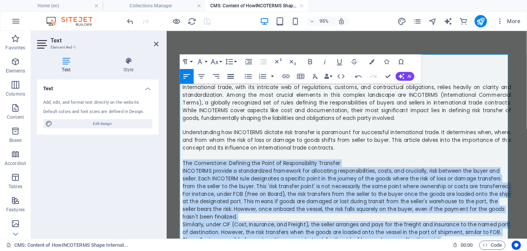
click at [233, 78] on icon "button" at bounding box center [231, 76] width 7 height 4
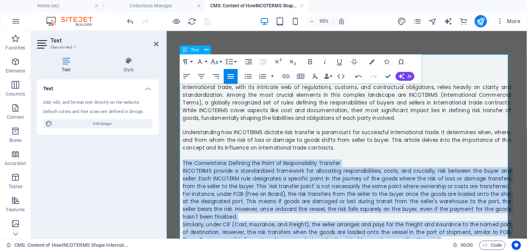
click at [351, 172] on p "The Cornerstone: Defining the Point of Responsibility Transfer" at bounding box center [356, 170] width 345 height 8
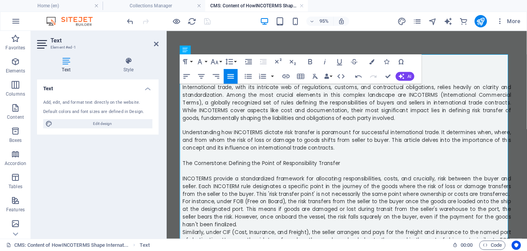
scroll to position [69, 0]
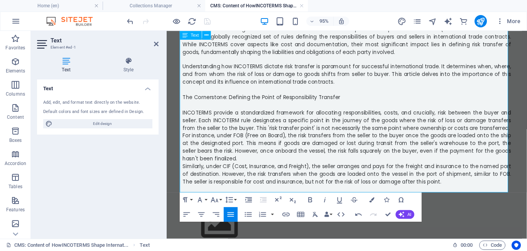
click at [233, 168] on p "For instance, under FOB (Free on Board), the risk transfers from the seller to …" at bounding box center [356, 153] width 345 height 32
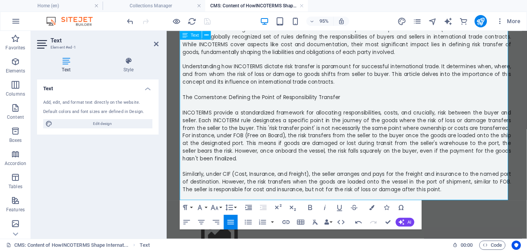
click at [449, 196] on p "Similarly, under CIF (Cost, Insurance, and Freight), the seller arranges and pa…" at bounding box center [356, 190] width 345 height 24
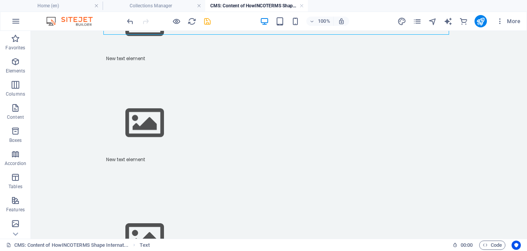
scroll to position [251, 0]
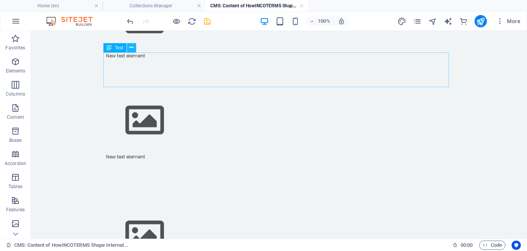
click at [132, 48] on icon at bounding box center [131, 48] width 4 height 8
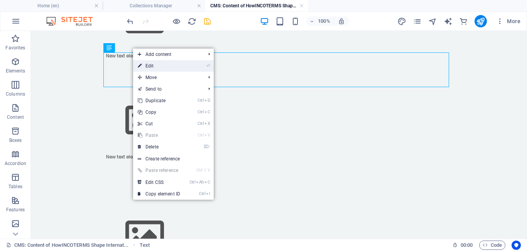
click at [150, 66] on link "⏎ Edit" at bounding box center [159, 66] width 52 height 12
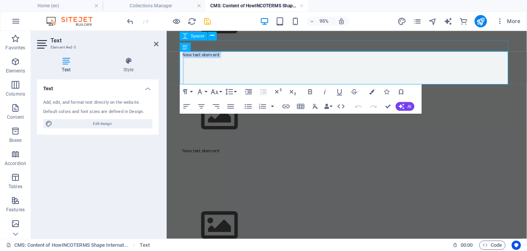
click at [238, 51] on div at bounding box center [356, 47] width 345 height 12
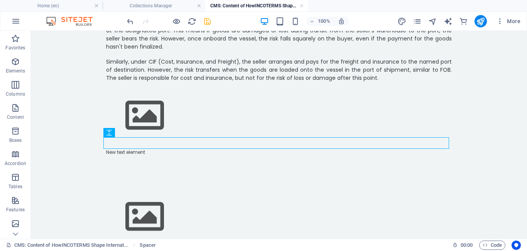
scroll to position [172, 0]
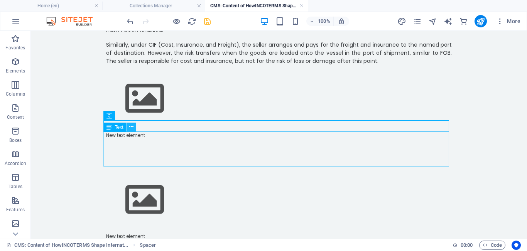
click at [131, 130] on icon at bounding box center [131, 127] width 4 height 8
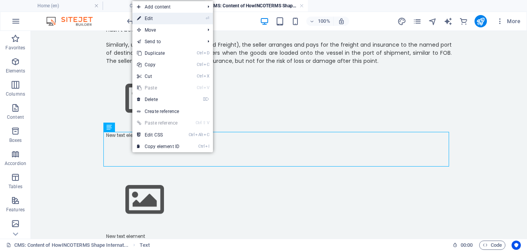
click at [164, 19] on link "⏎ Edit" at bounding box center [158, 19] width 52 height 12
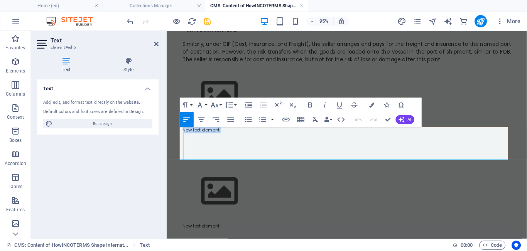
click at [230, 136] on p "New text element" at bounding box center [356, 135] width 345 height 7
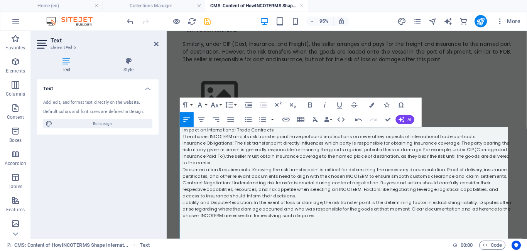
scroll to position [8732, 0]
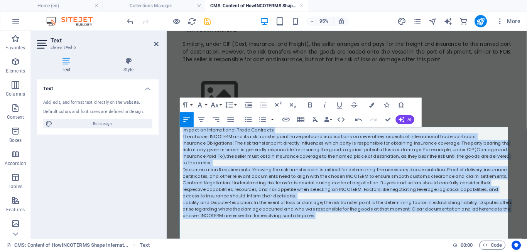
drag, startPoint x: 322, startPoint y: 224, endPoint x: 175, endPoint y: 124, distance: 177.3
click at [175, 124] on div "International trade, with its intricate web of regulations, customs, and contra…" at bounding box center [356, 189] width 370 height 660
click at [230, 120] on icon "button" at bounding box center [230, 119] width 9 height 9
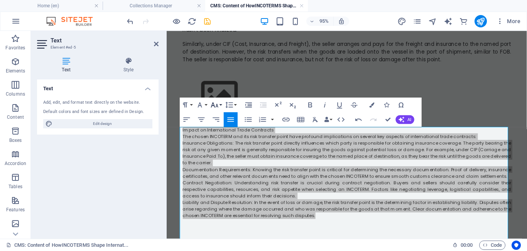
click at [220, 105] on button "Font Size" at bounding box center [216, 104] width 14 height 15
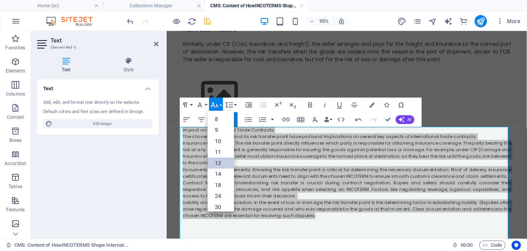
scroll to position [55, 0]
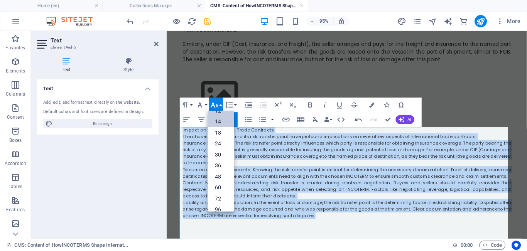
click at [223, 121] on link "14" at bounding box center [220, 121] width 26 height 11
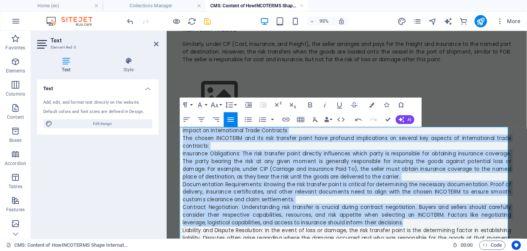
click at [305, 136] on p "Impact on International Trade Contracts" at bounding box center [356, 136] width 345 height 8
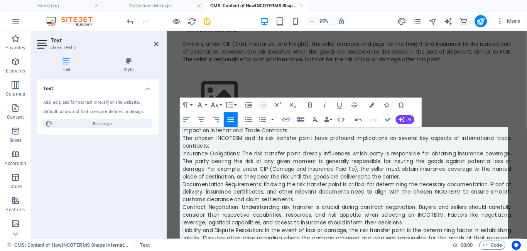
scroll to position [180, 0]
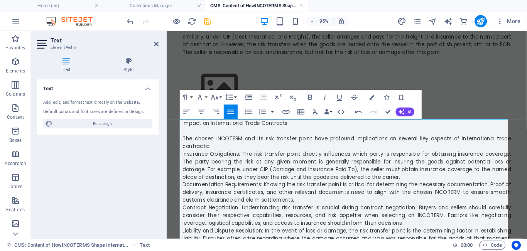
click at [184, 160] on span "Insurance Obligations: The risk transfer point directly influences which party …" at bounding box center [356, 172] width 345 height 32
click at [250, 114] on icon "button" at bounding box center [248, 111] width 7 height 5
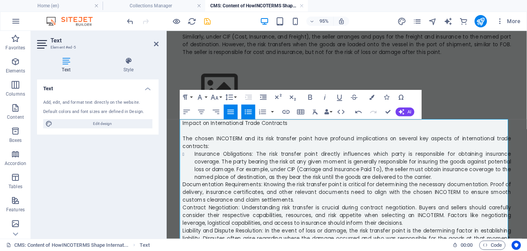
click at [184, 194] on span "Documentation Requirements: Knowing the risk transfer point is critical for det…" at bounding box center [356, 201] width 345 height 24
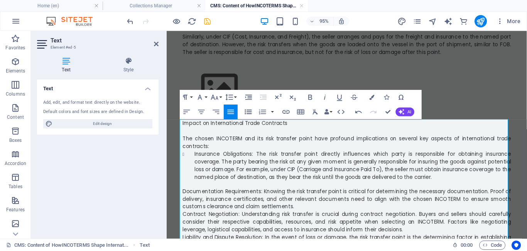
click at [250, 112] on icon "button" at bounding box center [248, 111] width 9 height 9
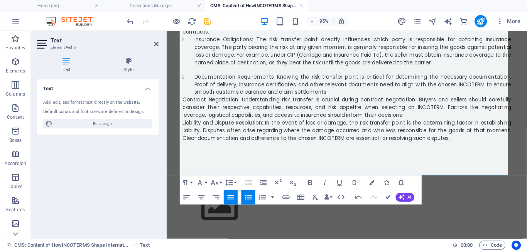
scroll to position [283, 0]
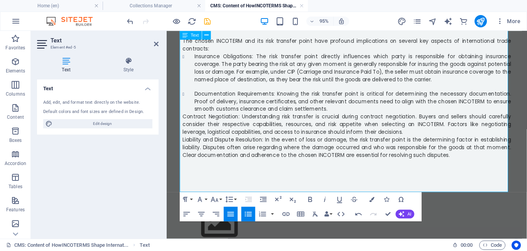
click at [184, 121] on span "Contract Negotiation: Understanding risk transfer is crucial during contract ne…" at bounding box center [356, 129] width 345 height 24
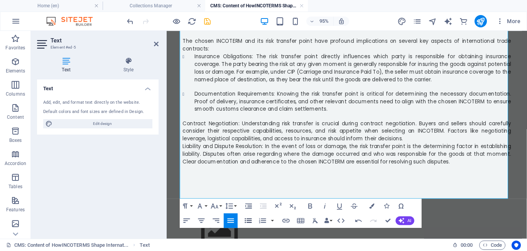
click at [246, 224] on icon "button" at bounding box center [248, 220] width 9 height 9
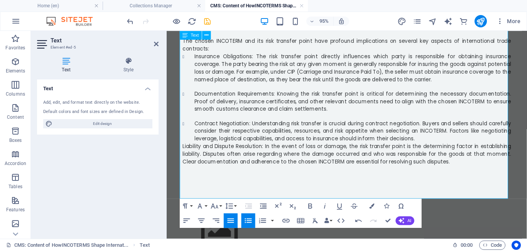
click at [184, 153] on span "Liability and Dispute Resolution: In the event of loss or damage, the risk tran…" at bounding box center [356, 160] width 345 height 24
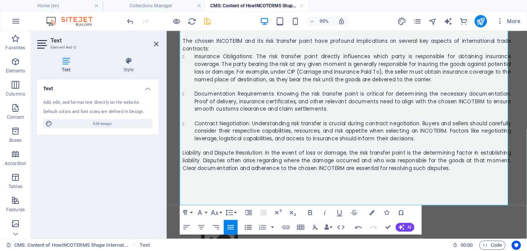
click at [247, 230] on icon "button" at bounding box center [248, 226] width 9 height 9
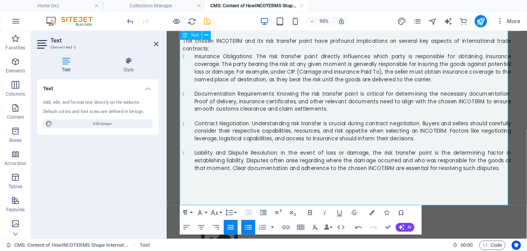
click at [512, 174] on li "Liability and Dispute Resolution: In the event of loss or damage, the risk tran…" at bounding box center [362, 167] width 333 height 24
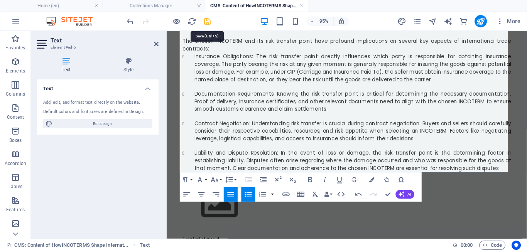
click at [205, 21] on icon "save" at bounding box center [207, 21] width 9 height 9
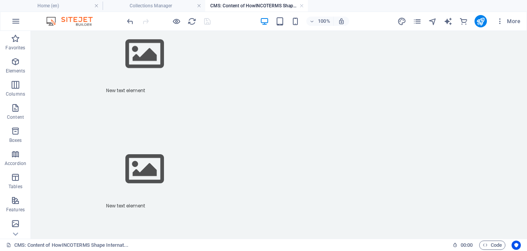
scroll to position [463, 0]
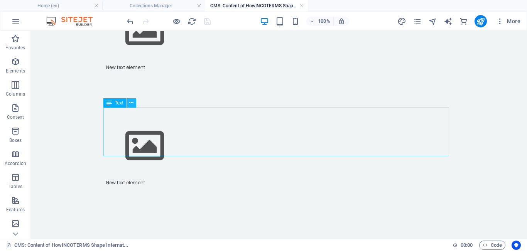
click at [133, 103] on icon at bounding box center [131, 103] width 4 height 8
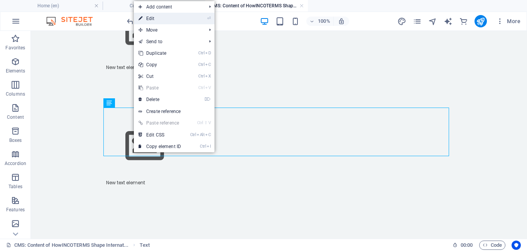
click at [154, 19] on link "⏎ Edit" at bounding box center [160, 19] width 52 height 12
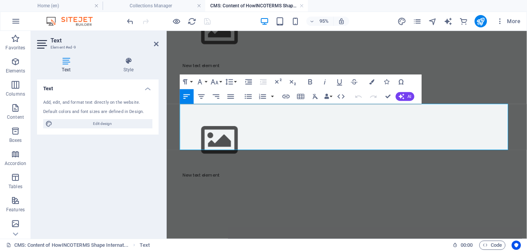
click at [224, 71] on p "New text element" at bounding box center [356, 67] width 345 height 7
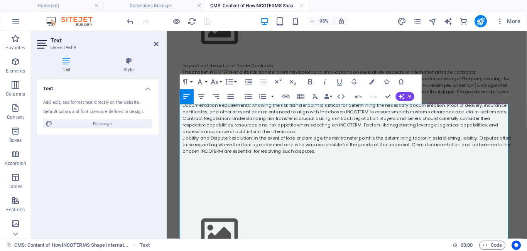
scroll to position [8732, 0]
click at [328, 161] on p "Liability and Dispute Resolution: In the event of loss or damage, the risk tran…" at bounding box center [356, 150] width 345 height 21
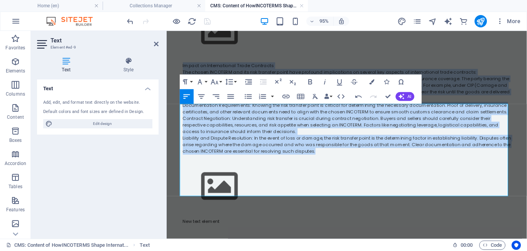
drag, startPoint x: 321, startPoint y: 201, endPoint x: 172, endPoint y: 107, distance: 176.4
click at [229, 98] on icon "button" at bounding box center [230, 96] width 9 height 9
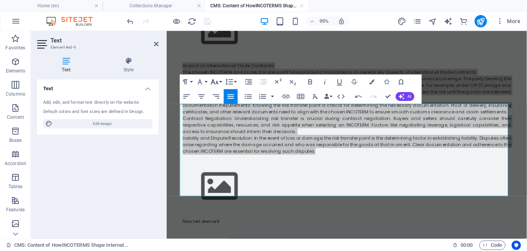
click at [222, 84] on button "Font Size" at bounding box center [216, 81] width 14 height 15
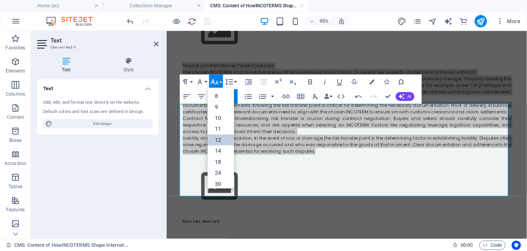
scroll to position [55, 0]
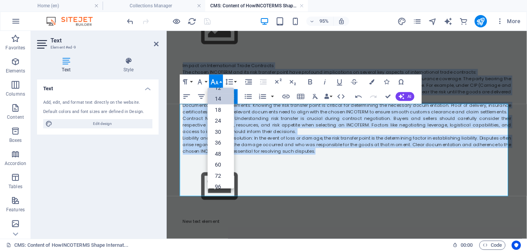
click at [221, 96] on link "14" at bounding box center [220, 98] width 26 height 11
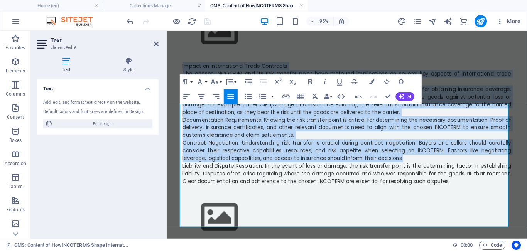
click at [292, 72] on p "Impact on International Trade Contracts" at bounding box center [356, 68] width 345 height 8
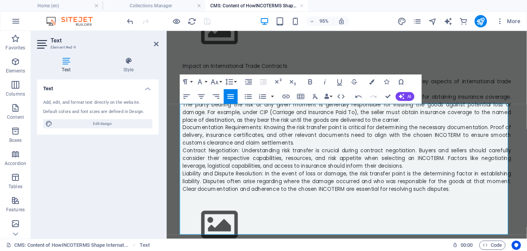
click at [218, 96] on p "The chosen INCOTERM and its risk transfer point have profound implications on s…" at bounding box center [356, 88] width 345 height 16
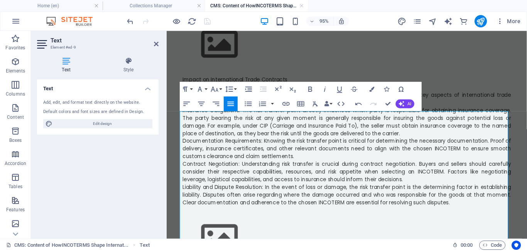
scroll to position [457, 0]
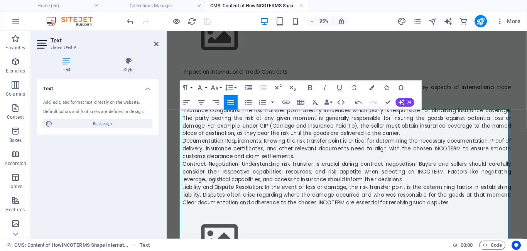
click at [184, 143] on span "Insurance Obligations: The risk transfer point directly influences which party …" at bounding box center [356, 127] width 345 height 32
click at [247, 102] on icon "button" at bounding box center [248, 102] width 9 height 9
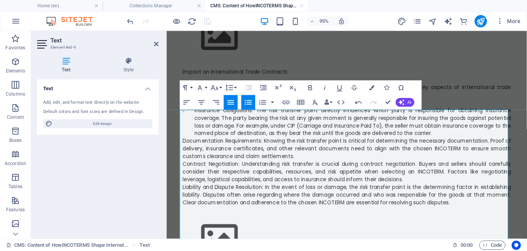
click at [184, 167] on span "Documentation Requirements: Knowing the risk transfer point is critical for det…" at bounding box center [356, 155] width 345 height 24
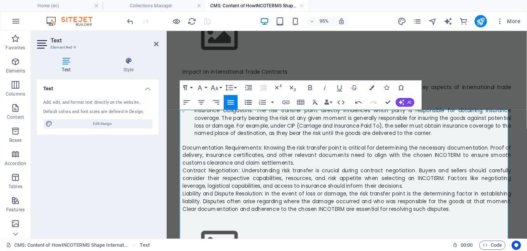
click at [248, 103] on icon "button" at bounding box center [248, 102] width 9 height 9
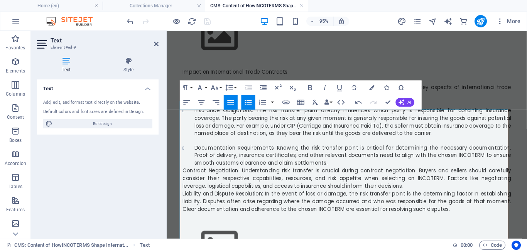
click at [184, 198] on span "Contract Negotiation: Understanding risk transfer is crucial during contract ne…" at bounding box center [356, 186] width 345 height 24
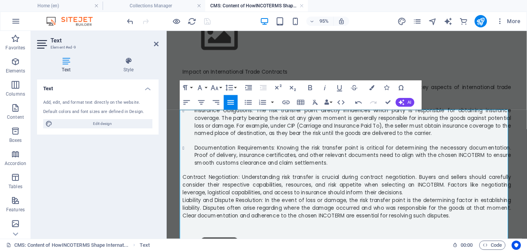
click at [184, 205] on span "Contract Negotiation: Understanding risk transfer is crucial during contract ne…" at bounding box center [356, 193] width 345 height 24
click at [244, 101] on icon "button" at bounding box center [248, 102] width 9 height 9
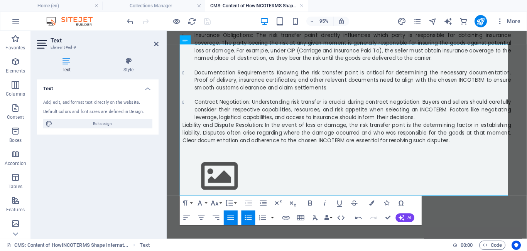
scroll to position [558, 0]
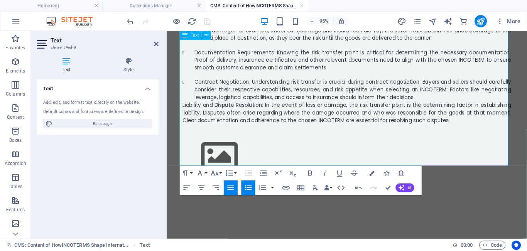
click at [184, 129] on span "Liability and Dispute Resolution: In the event of loss or damage, the risk tran…" at bounding box center [356, 117] width 345 height 24
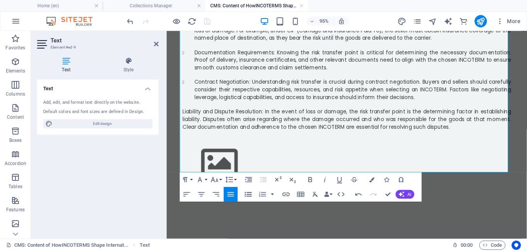
click at [249, 194] on icon "button" at bounding box center [248, 194] width 7 height 5
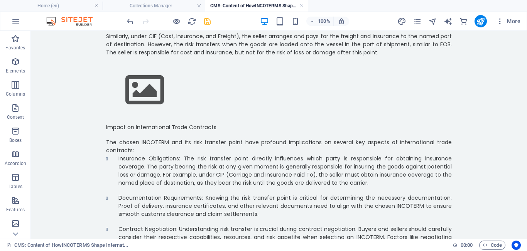
scroll to position [182, 0]
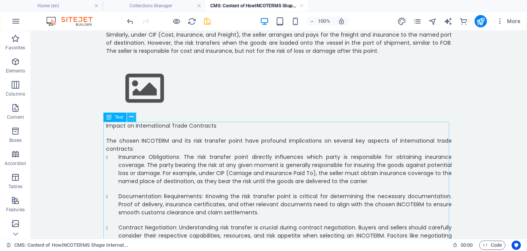
click at [130, 118] on icon at bounding box center [131, 117] width 4 height 8
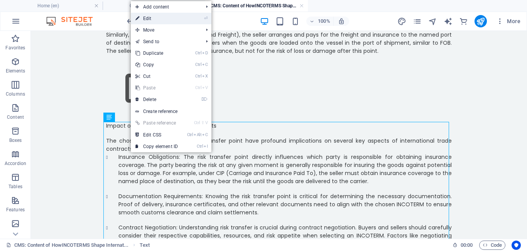
click at [148, 18] on link "⏎ Edit" at bounding box center [157, 19] width 52 height 12
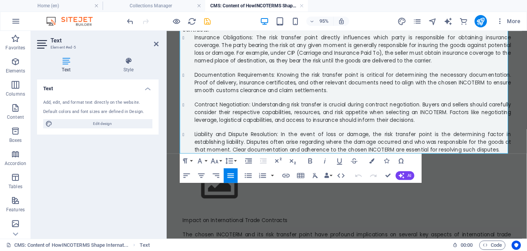
scroll to position [300, 0]
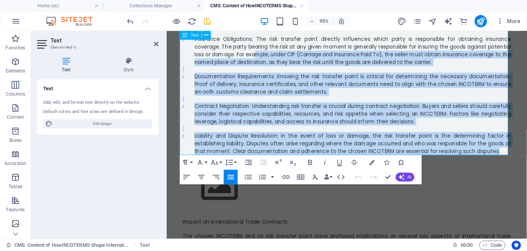
drag, startPoint x: 511, startPoint y: 159, endPoint x: 255, endPoint y: 54, distance: 277.0
click at [255, 54] on div "Impact on International Trade Contracts The chosen INCOTERM and its risk transf…" at bounding box center [356, 82] width 345 height 157
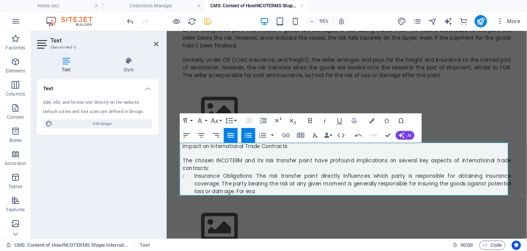
scroll to position [176, 0]
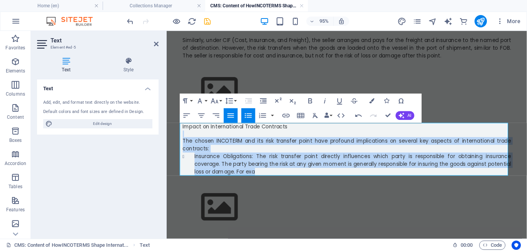
drag, startPoint x: 260, startPoint y: 176, endPoint x: 184, endPoint y: 140, distance: 84.7
click at [184, 140] on div "Impact on International Trade Contracts The chosen INCOTERM and its risk transf…" at bounding box center [356, 156] width 345 height 56
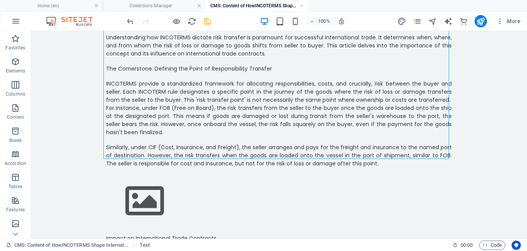
scroll to position [58, 0]
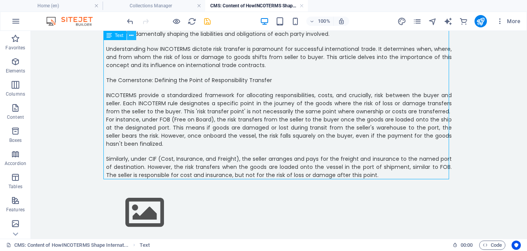
click at [130, 34] on icon at bounding box center [131, 36] width 4 height 8
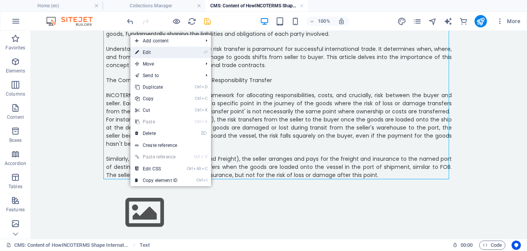
click at [147, 51] on link "⏎ Edit" at bounding box center [156, 53] width 52 height 12
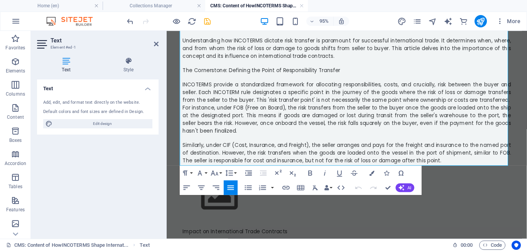
scroll to position [93, 0]
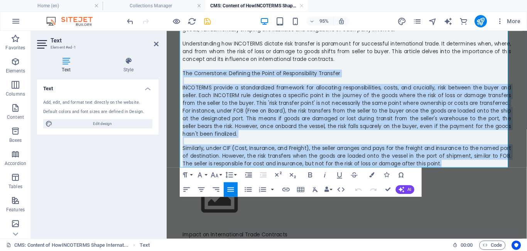
drag, startPoint x: 439, startPoint y: 171, endPoint x: 180, endPoint y: 79, distance: 275.3
copy div "The Cornerstone: Defining the Point of Responsibility Transfer INCOTERMS provid…"
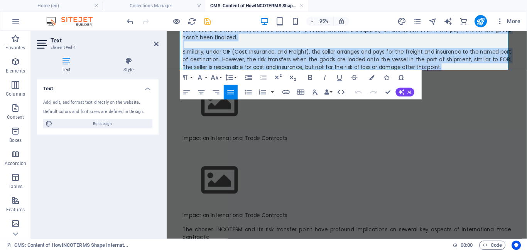
scroll to position [199, 0]
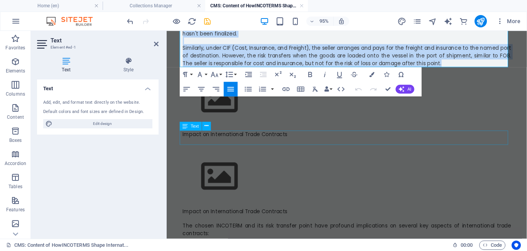
click at [266, 138] on div "Impact on International Trade Contracts" at bounding box center [356, 143] width 345 height 15
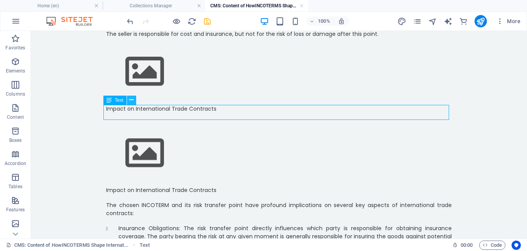
click at [132, 98] on icon at bounding box center [131, 100] width 4 height 8
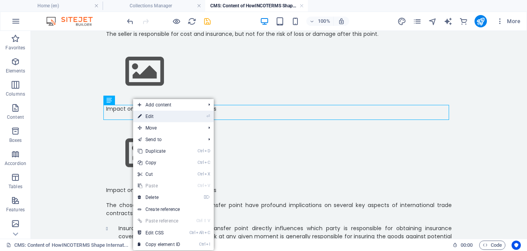
click at [150, 118] on link "⏎ Edit" at bounding box center [159, 117] width 52 height 12
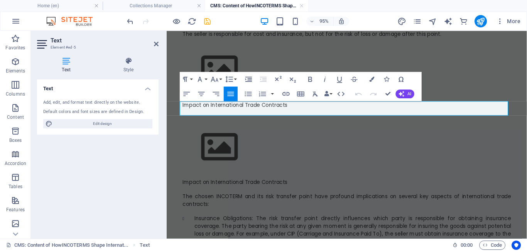
click at [318, 109] on p "Impact on International Trade Contracts" at bounding box center [356, 109] width 345 height 8
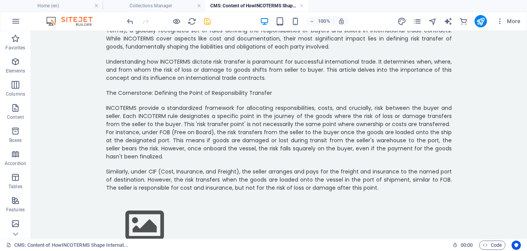
scroll to position [44, 0]
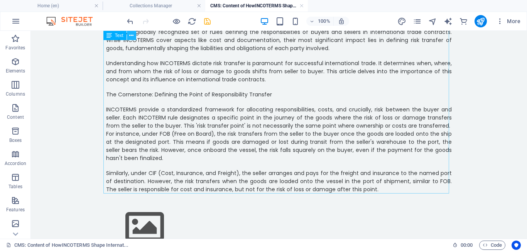
click at [132, 37] on icon at bounding box center [131, 36] width 4 height 8
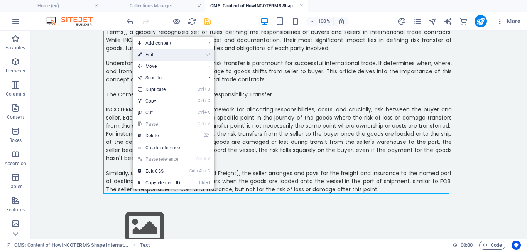
click at [146, 54] on link "⏎ Edit" at bounding box center [159, 55] width 52 height 12
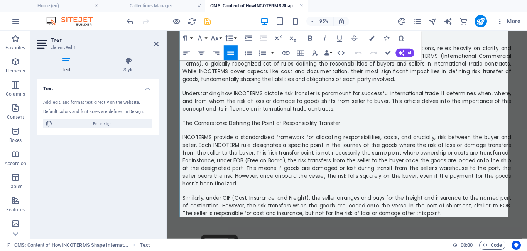
scroll to position [62, 0]
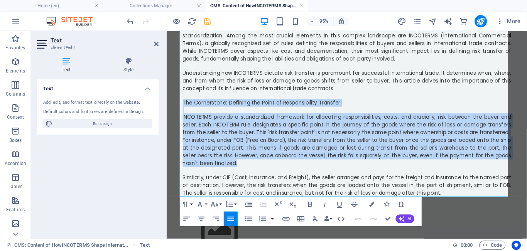
drag, startPoint x: 221, startPoint y: 169, endPoint x: 179, endPoint y: 109, distance: 73.6
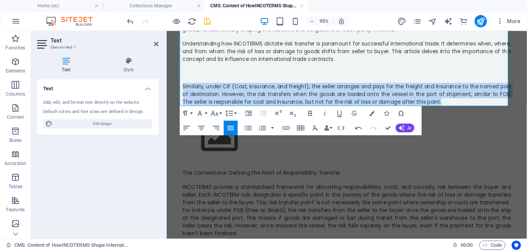
drag, startPoint x: 442, startPoint y: 108, endPoint x: 179, endPoint y: 90, distance: 263.2
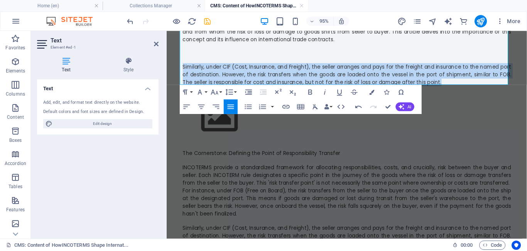
scroll to position [81, 0]
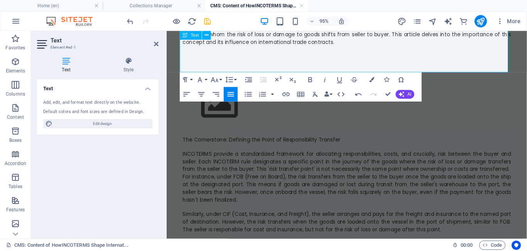
click at [343, 42] on p "Understanding how INCOTERMS dictate risk transfer is paramount for successful i…" at bounding box center [356, 34] width 345 height 24
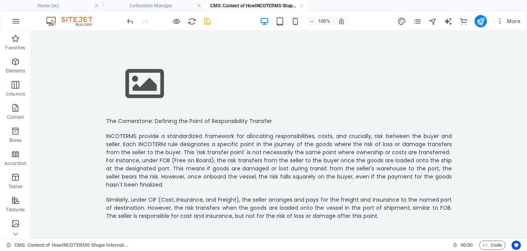
scroll to position [0, 0]
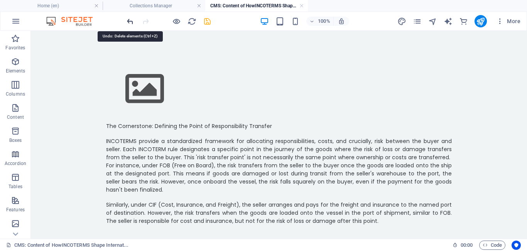
click at [129, 25] on icon "undo" at bounding box center [130, 21] width 9 height 9
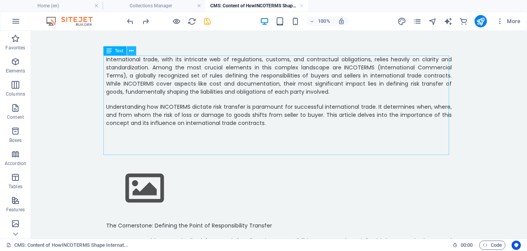
click at [131, 49] on icon at bounding box center [131, 51] width 4 height 8
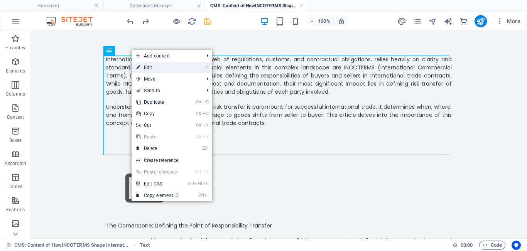
click at [146, 69] on link "⏎ Edit" at bounding box center [157, 68] width 52 height 12
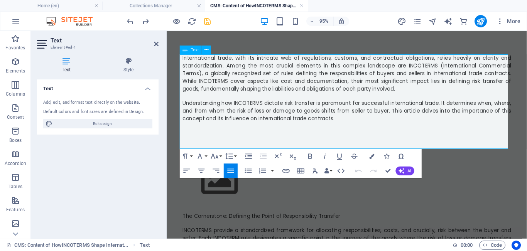
click at [347, 128] on p at bounding box center [356, 130] width 345 height 7
click at [341, 123] on p "Understanding how INCOTERMS dictate risk transfer is paramount for successful i…" at bounding box center [356, 115] width 345 height 24
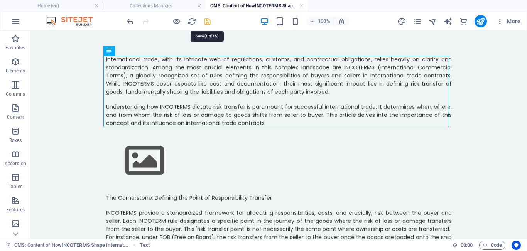
click at [208, 21] on icon "save" at bounding box center [207, 21] width 9 height 9
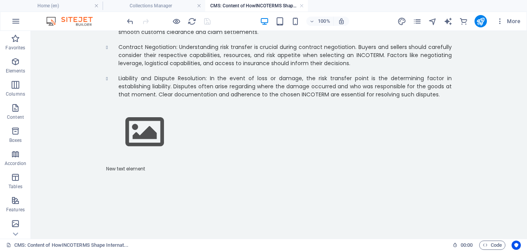
scroll to position [522, 0]
click at [130, 159] on icon at bounding box center [131, 161] width 4 height 8
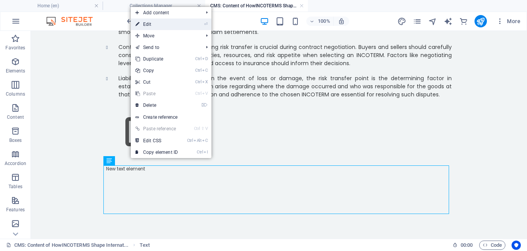
click at [150, 24] on link "⏎ Edit" at bounding box center [157, 25] width 52 height 12
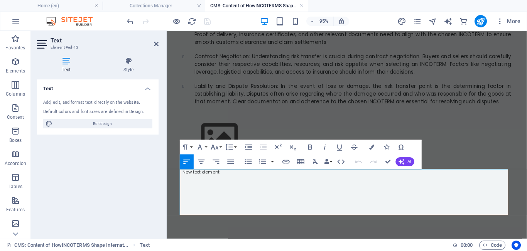
scroll to position [512, 0]
click at [233, 183] on p at bounding box center [356, 186] width 345 height 7
click at [221, 180] on p "New text element" at bounding box center [356, 179] width 345 height 7
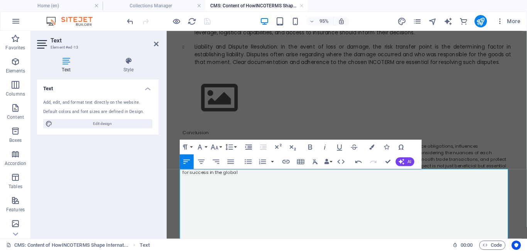
scroll to position [3162, 0]
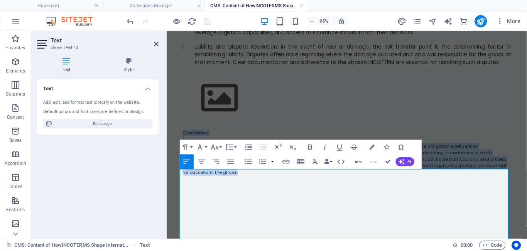
drag, startPoint x: 525, startPoint y: 213, endPoint x: 170, endPoint y: 165, distance: 358.8
click at [230, 160] on icon "button" at bounding box center [230, 161] width 9 height 9
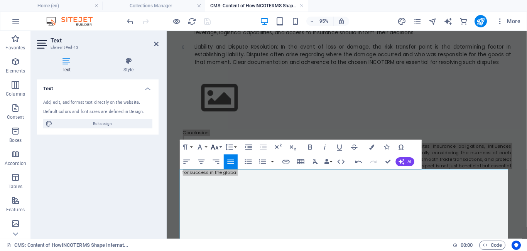
click at [221, 147] on button "Font Size" at bounding box center [216, 147] width 14 height 15
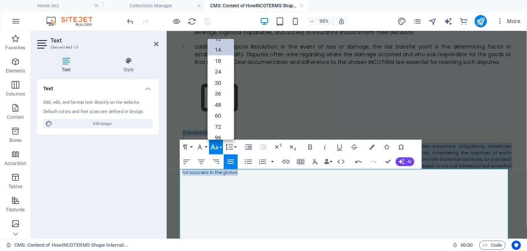
click at [220, 48] on link "14" at bounding box center [220, 49] width 26 height 11
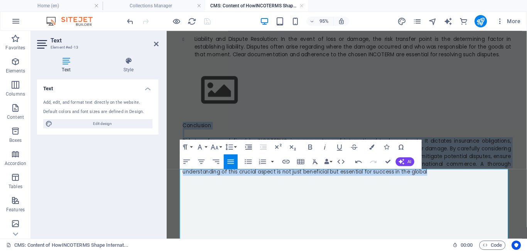
click at [442, 183] on p "Risk transfer, as defined by INCOTERMS, is a cornerstone of international trade…" at bounding box center [356, 163] width 345 height 40
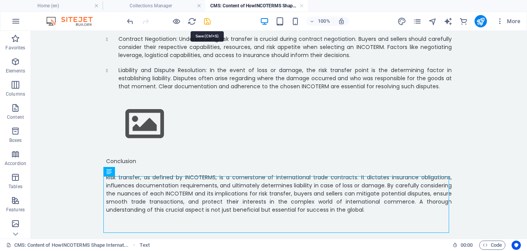
click at [208, 21] on icon "save" at bounding box center [207, 21] width 9 height 9
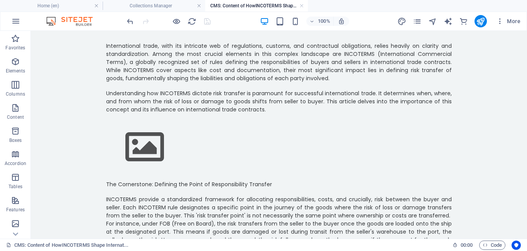
scroll to position [0, 0]
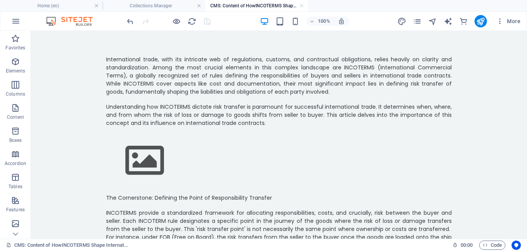
click at [136, 136] on icon at bounding box center [135, 134] width 4 height 8
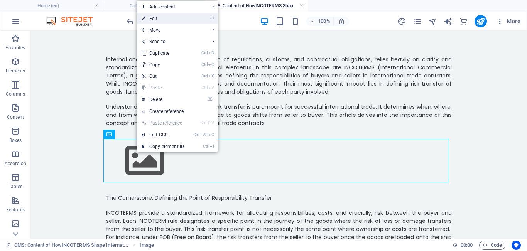
click at [160, 22] on link "⏎ Edit" at bounding box center [163, 19] width 52 height 12
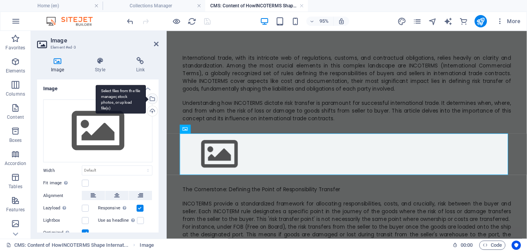
click at [146, 100] on div "Select files from the file manager, stock photos, or upload file(s)" at bounding box center [121, 99] width 50 height 29
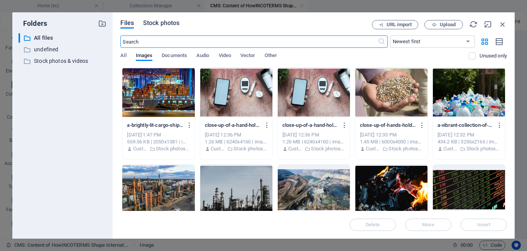
click at [158, 22] on span "Stock photos" at bounding box center [161, 23] width 36 height 9
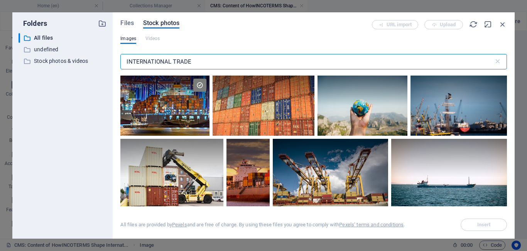
scroll to position [197, 0]
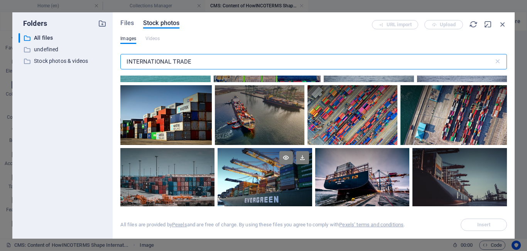
click at [255, 185] on div at bounding box center [264, 179] width 94 height 63
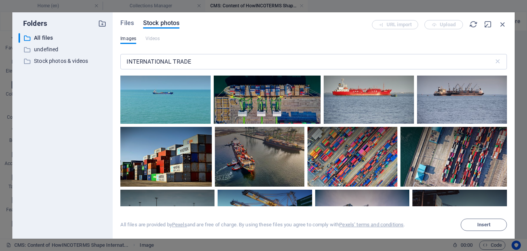
scroll to position [159, 0]
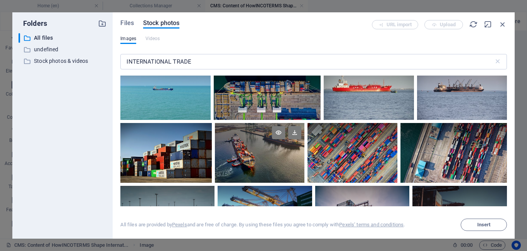
click at [268, 168] on div at bounding box center [259, 153] width 89 height 60
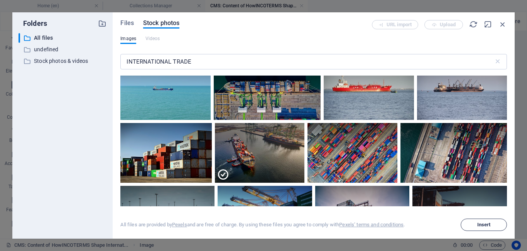
click at [492, 224] on span "Insert" at bounding box center [483, 224] width 39 height 5
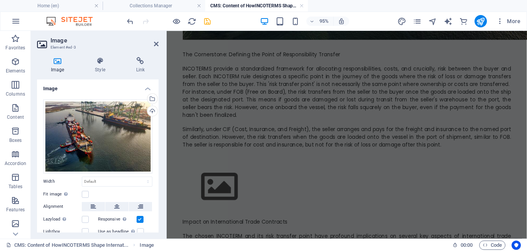
scroll to position [348, 0]
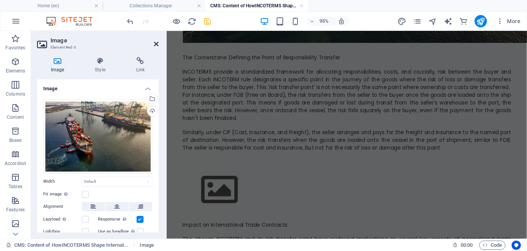
click at [155, 46] on icon at bounding box center [156, 44] width 5 height 6
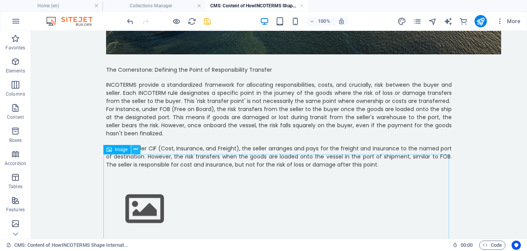
click at [134, 148] on icon at bounding box center [135, 149] width 4 height 8
click at [136, 152] on icon at bounding box center [135, 150] width 4 height 8
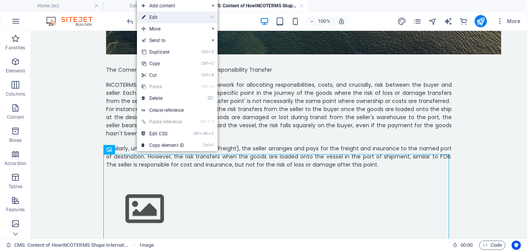
click at [157, 19] on link "⏎ Edit" at bounding box center [163, 18] width 52 height 12
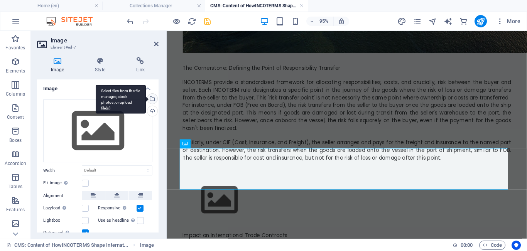
click at [150, 101] on div "Select files from the file manager, stock photos, or upload file(s)" at bounding box center [152, 100] width 12 height 12
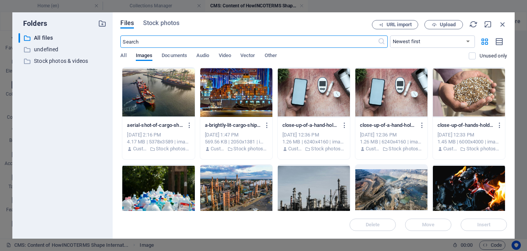
click at [163, 43] on input "text" at bounding box center [248, 41] width 257 height 12
click at [169, 24] on span "Stock photos" at bounding box center [161, 23] width 36 height 9
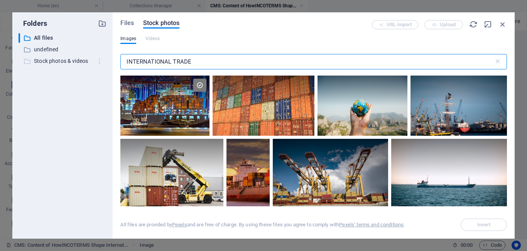
drag, startPoint x: 196, startPoint y: 65, endPoint x: 104, endPoint y: 57, distance: 91.7
click at [104, 57] on div "Folders ​ All files All files ​ undefined undefined ​ Stock photos & videos Sto…" at bounding box center [263, 125] width 502 height 226
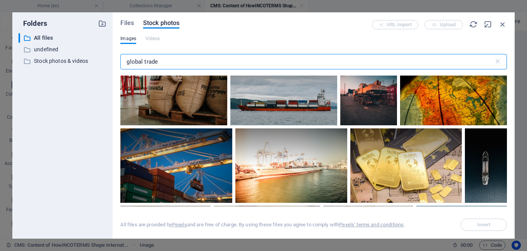
scroll to position [714, 0]
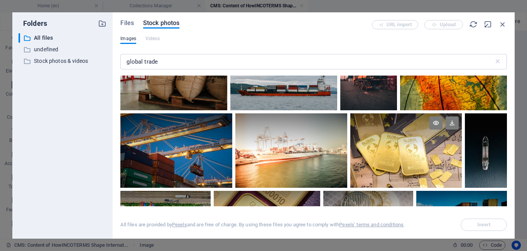
click at [406, 150] on div at bounding box center [406, 150] width 112 height 75
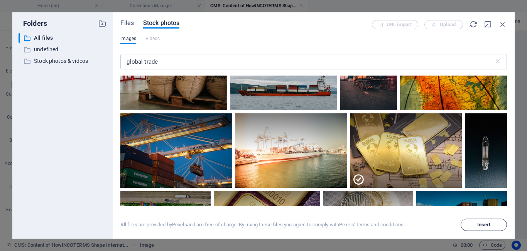
click at [485, 227] on span "Insert" at bounding box center [483, 224] width 13 height 5
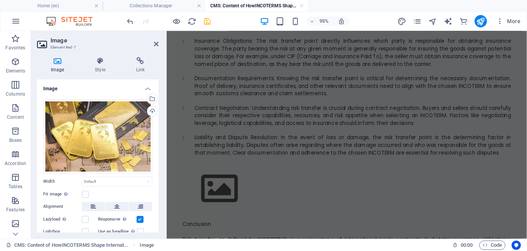
scroll to position [802, 0]
click at [155, 44] on icon at bounding box center [156, 44] width 5 height 6
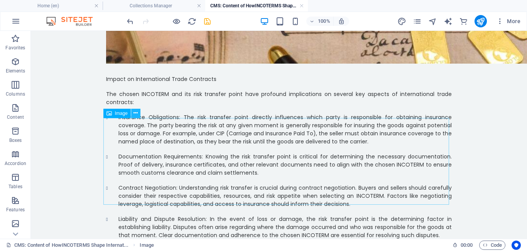
click at [133, 114] on icon at bounding box center [135, 113] width 4 height 8
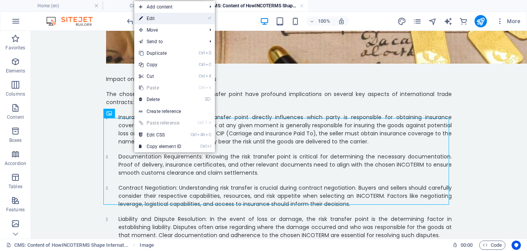
click at [157, 22] on link "⏎ Edit" at bounding box center [160, 19] width 52 height 12
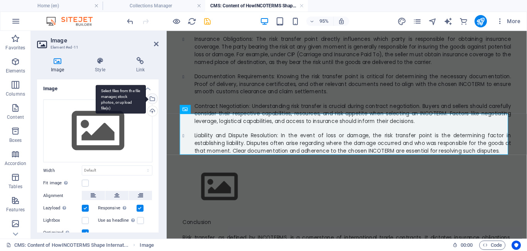
click at [146, 101] on div "Select files from the file manager, stock photos, or upload file(s)" at bounding box center [121, 99] width 50 height 29
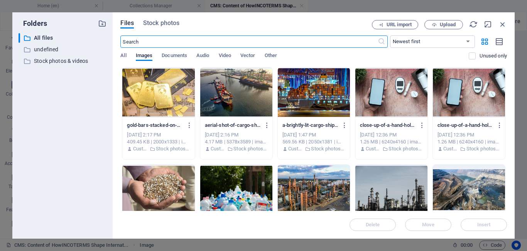
scroll to position [563, 0]
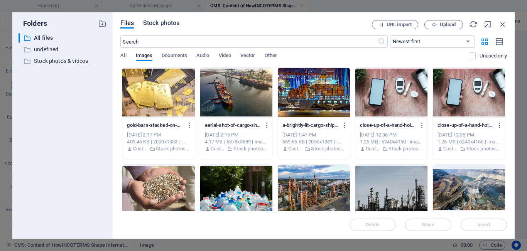
click at [156, 23] on span "Stock photos" at bounding box center [161, 23] width 36 height 9
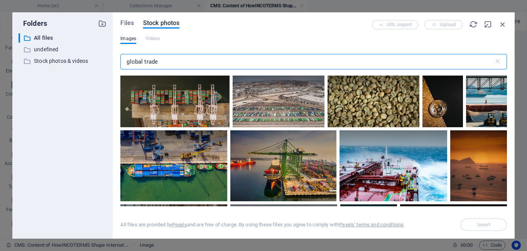
scroll to position [587, 0]
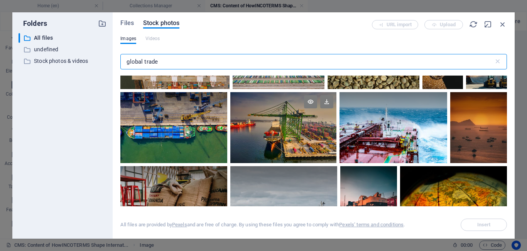
click at [266, 137] on div at bounding box center [283, 127] width 106 height 71
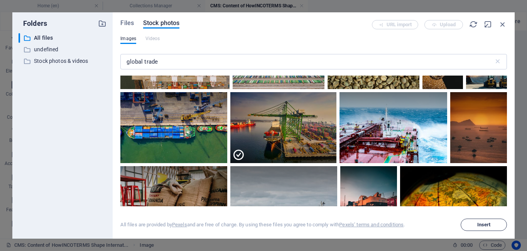
click at [479, 229] on button "Insert" at bounding box center [483, 225] width 46 height 12
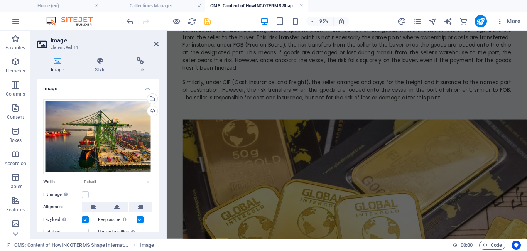
scroll to position [409, 0]
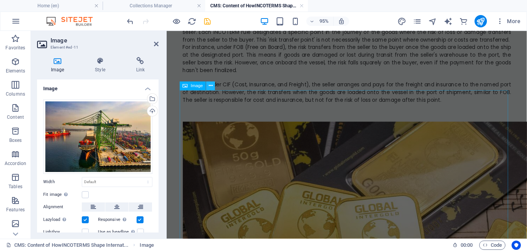
click at [211, 84] on icon at bounding box center [211, 86] width 4 height 8
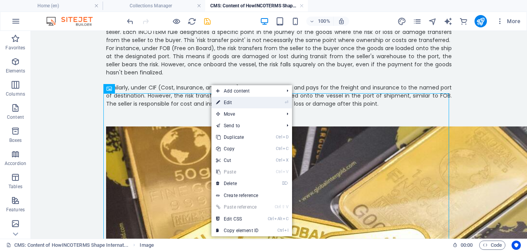
click at [231, 103] on link "⏎ Edit" at bounding box center [237, 103] width 52 height 12
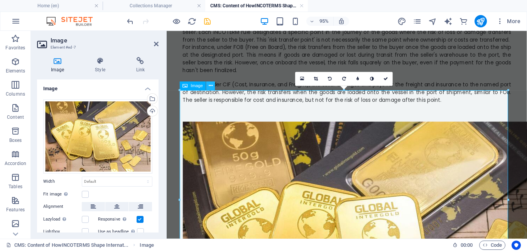
click at [211, 85] on icon at bounding box center [211, 86] width 4 height 8
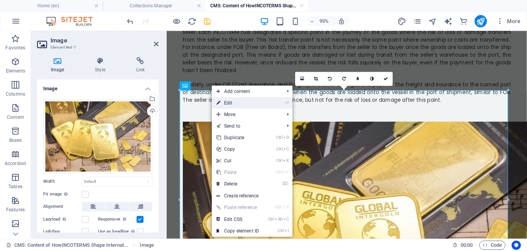
click at [232, 103] on link "⏎ Edit" at bounding box center [238, 103] width 52 height 12
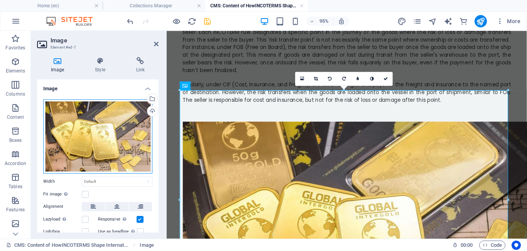
click at [96, 132] on div "Drag files here, click to choose files or select files from Files or our free s…" at bounding box center [97, 136] width 109 height 74
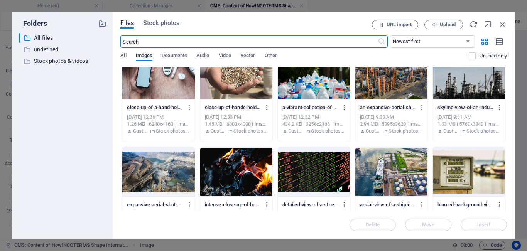
scroll to position [124, 0]
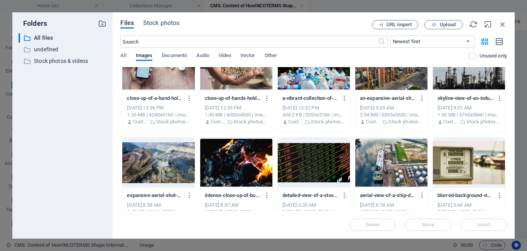
click at [400, 162] on div at bounding box center [391, 163] width 72 height 50
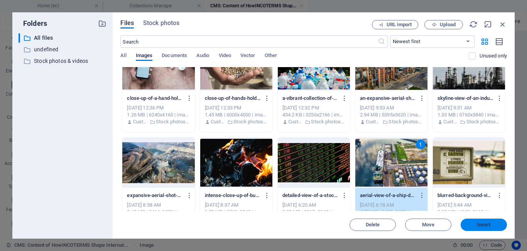
click at [492, 224] on span "Insert" at bounding box center [483, 224] width 40 height 5
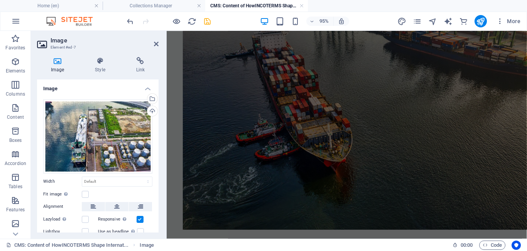
scroll to position [30, 0]
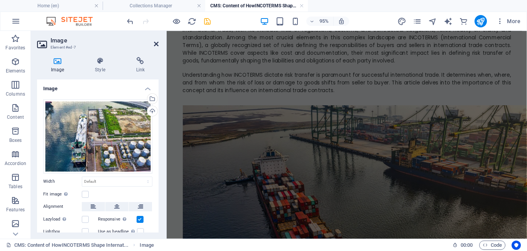
click at [156, 42] on icon at bounding box center [156, 44] width 5 height 6
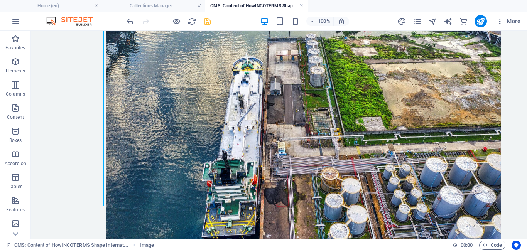
scroll to position [650, 0]
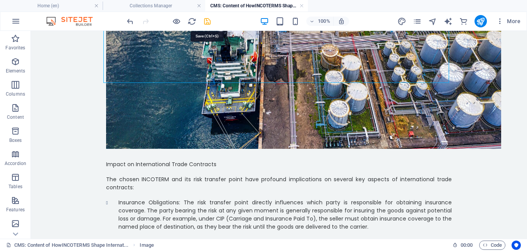
click at [210, 22] on icon "save" at bounding box center [207, 21] width 9 height 9
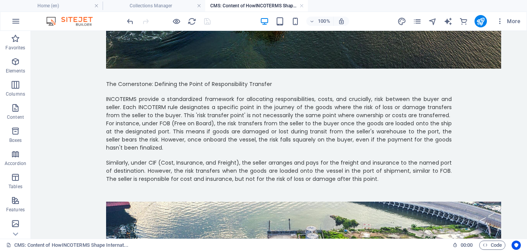
scroll to position [42, 0]
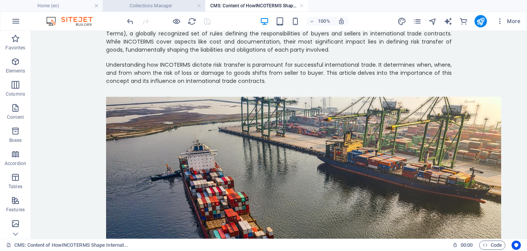
click at [158, 7] on h4 "Collections Manager" at bounding box center [154, 6] width 103 height 8
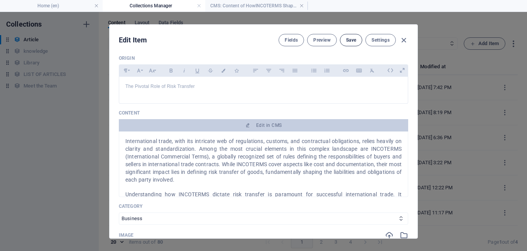
click at [346, 40] on span "Save" at bounding box center [351, 40] width 10 height 6
click at [401, 40] on icon "button" at bounding box center [403, 40] width 9 height 9
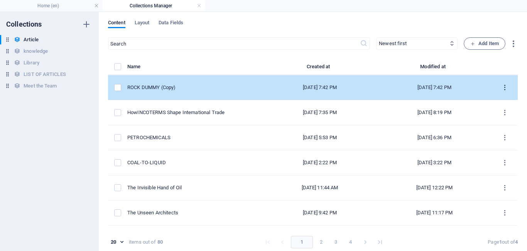
click at [502, 84] on icon "items list" at bounding box center [504, 87] width 7 height 7
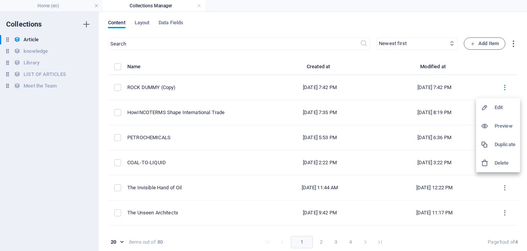
click at [462, 113] on div at bounding box center [263, 125] width 527 height 251
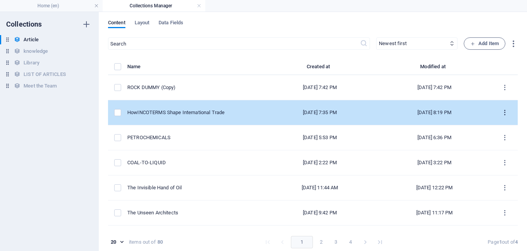
click at [501, 113] on icon "items list" at bounding box center [504, 112] width 7 height 7
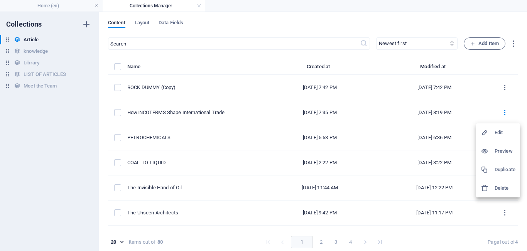
click at [495, 134] on h6 "Edit" at bounding box center [504, 132] width 21 height 9
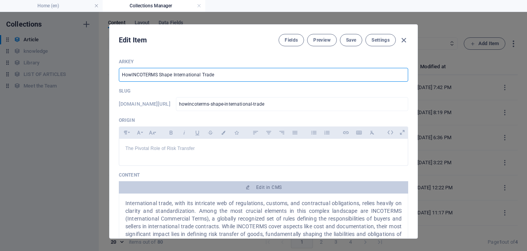
click at [131, 75] on input "HowINCOTERMS Shape International Trade" at bounding box center [263, 75] width 289 height 14
click at [349, 36] on button "Save" at bounding box center [351, 40] width 22 height 12
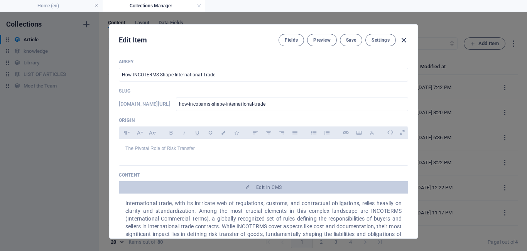
click at [403, 39] on icon "button" at bounding box center [403, 40] width 9 height 9
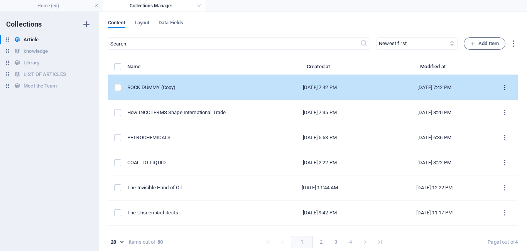
click at [501, 89] on icon "items list" at bounding box center [504, 87] width 7 height 7
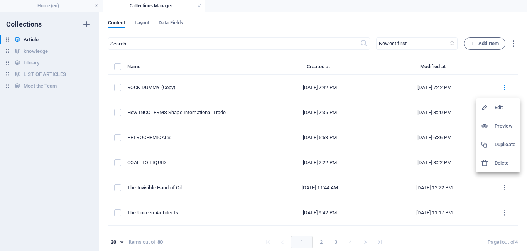
click at [498, 105] on h6 "Edit" at bounding box center [504, 107] width 21 height 9
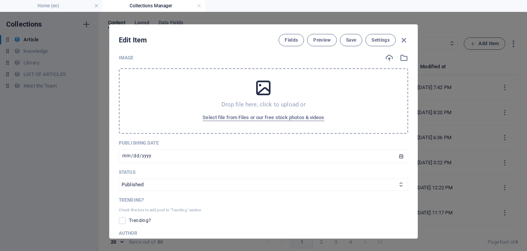
scroll to position [241, 0]
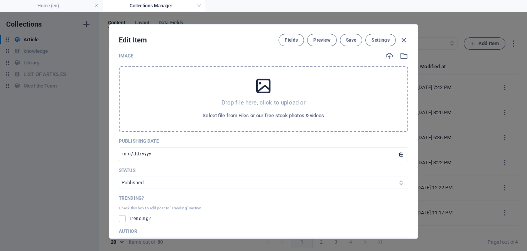
click at [398, 185] on icon at bounding box center [400, 182] width 5 height 5
click at [397, 179] on select "Published Draft" at bounding box center [263, 183] width 289 height 12
click at [119, 177] on select "Published Draft" at bounding box center [263, 183] width 289 height 12
click at [347, 35] on button "Save" at bounding box center [351, 40] width 22 height 12
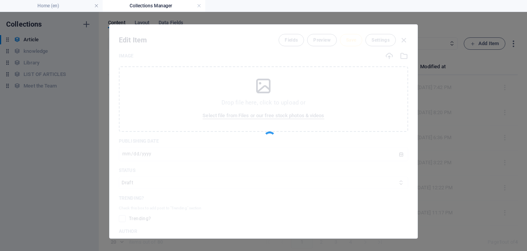
click at [347, 35] on div at bounding box center [264, 132] width 308 height 214
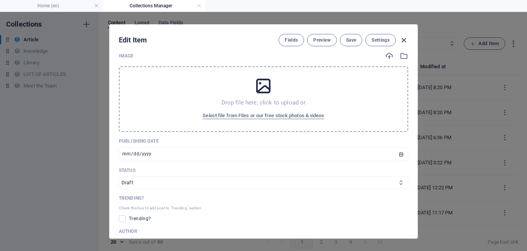
click at [404, 41] on icon "button" at bounding box center [403, 40] width 9 height 9
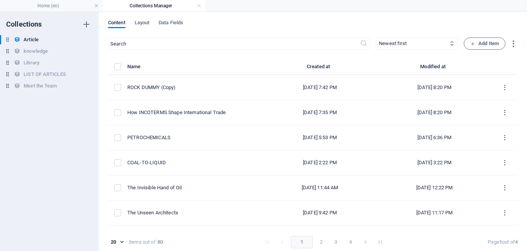
scroll to position [195, 0]
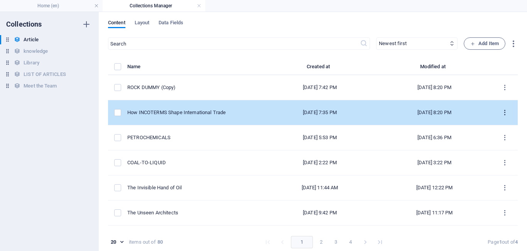
click at [503, 115] on icon "items list" at bounding box center [504, 112] width 7 height 7
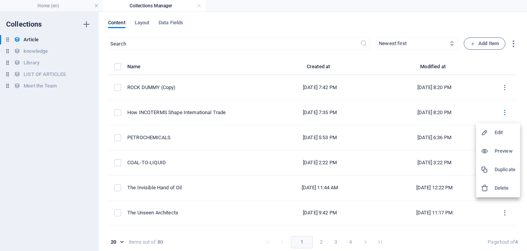
click at [498, 131] on h6 "Edit" at bounding box center [504, 132] width 21 height 9
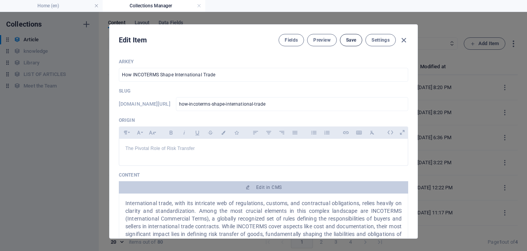
click at [348, 39] on span "Save" at bounding box center [351, 40] width 10 height 6
click at [51, 6] on h4 "Home (en)" at bounding box center [51, 6] width 103 height 8
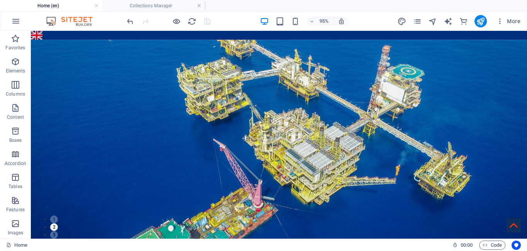
scroll to position [522, 0]
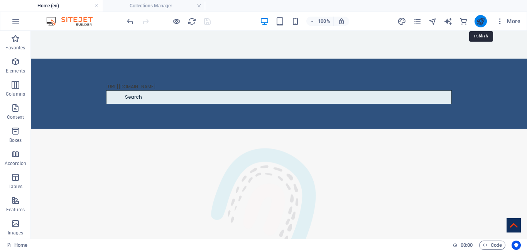
click at [482, 22] on icon "publish" at bounding box center [480, 21] width 9 height 9
